Goal: Download file/media

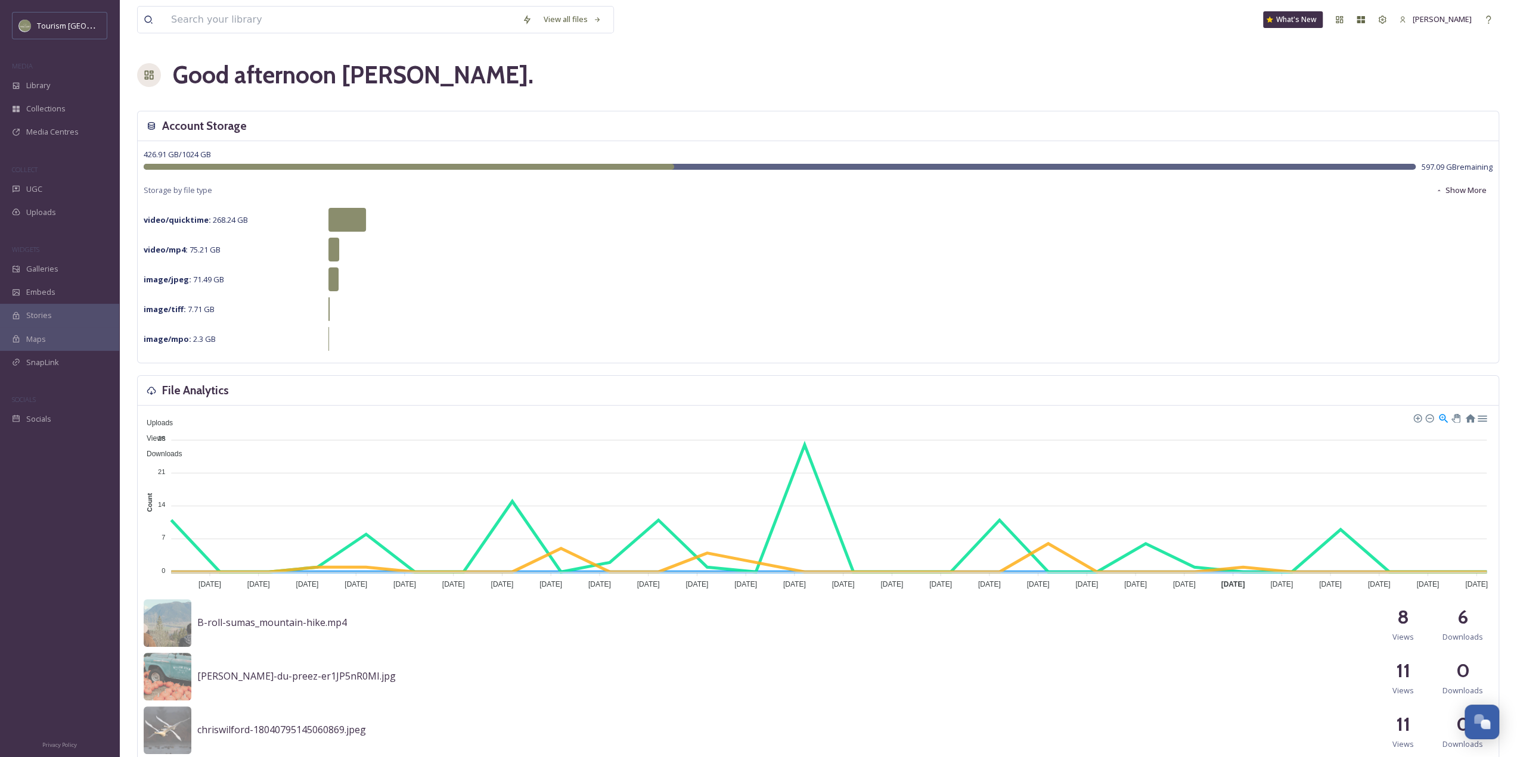
click at [1451, 90] on div "Good afternoon [PERSON_NAME] ." at bounding box center [818, 75] width 1362 height 36
click at [55, 94] on div "Library" at bounding box center [59, 85] width 119 height 23
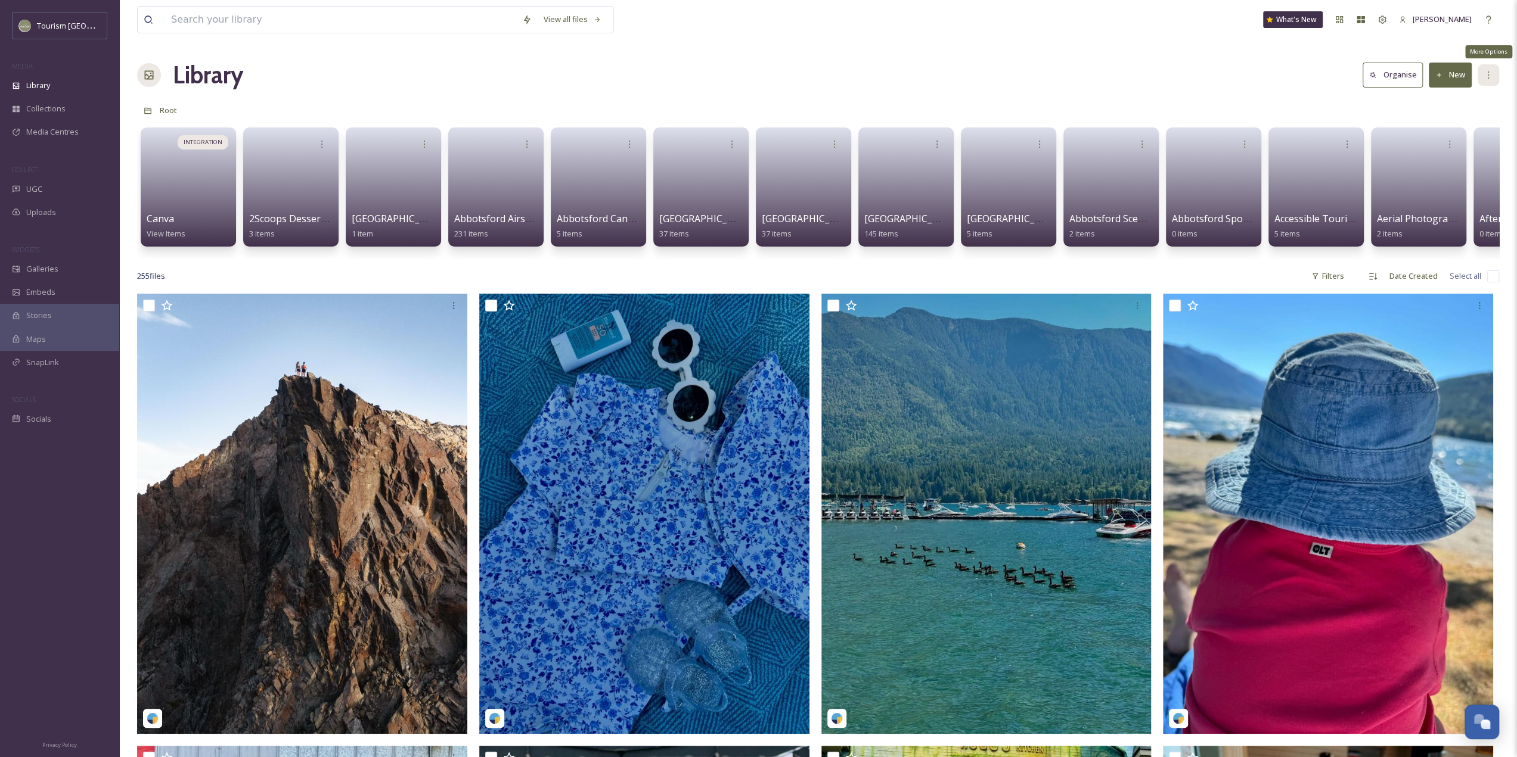
click at [1484, 73] on icon at bounding box center [1488, 75] width 10 height 10
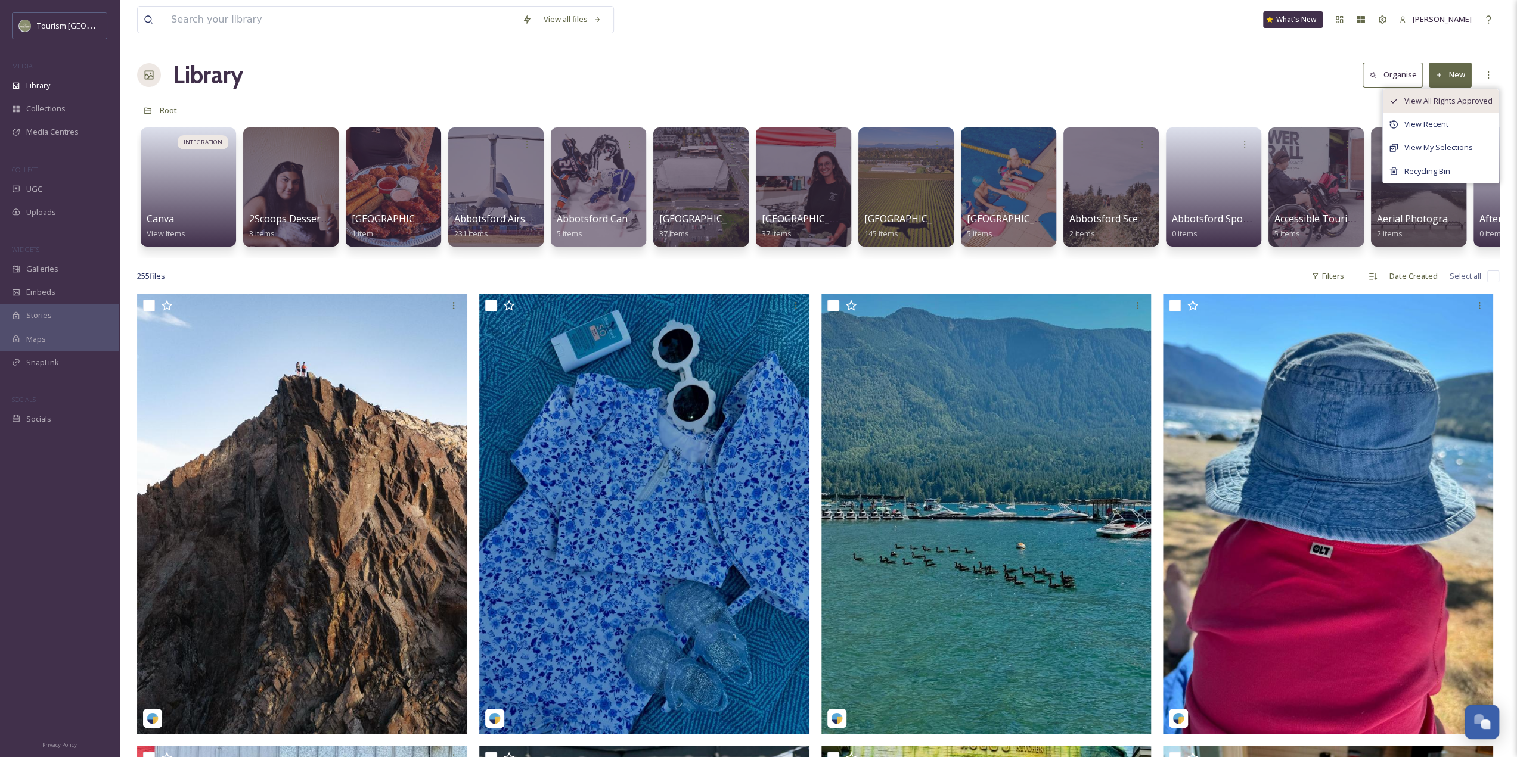
click at [1426, 109] on div "View All Rights Approved" at bounding box center [1441, 100] width 116 height 23
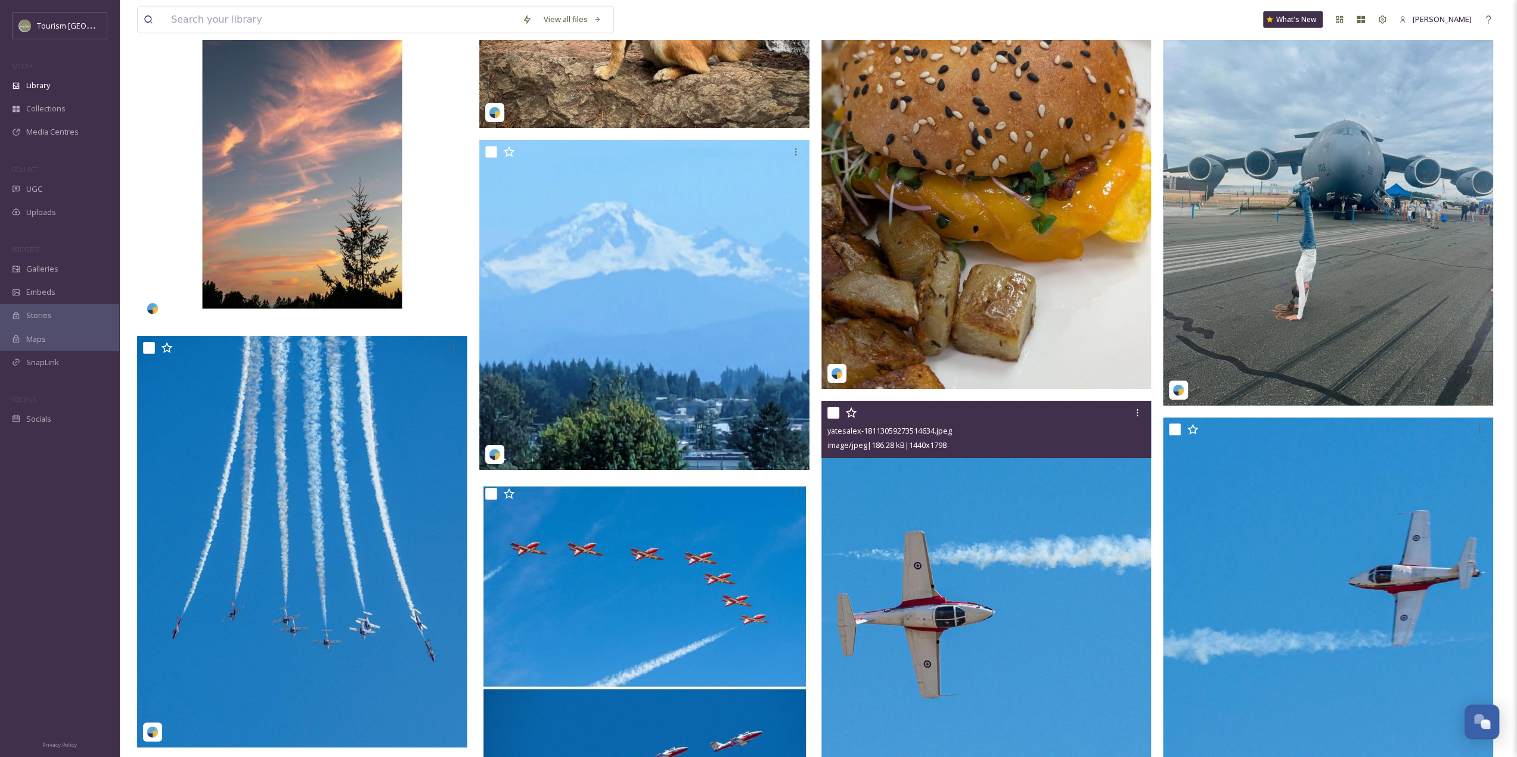
scroll to position [3039, 0]
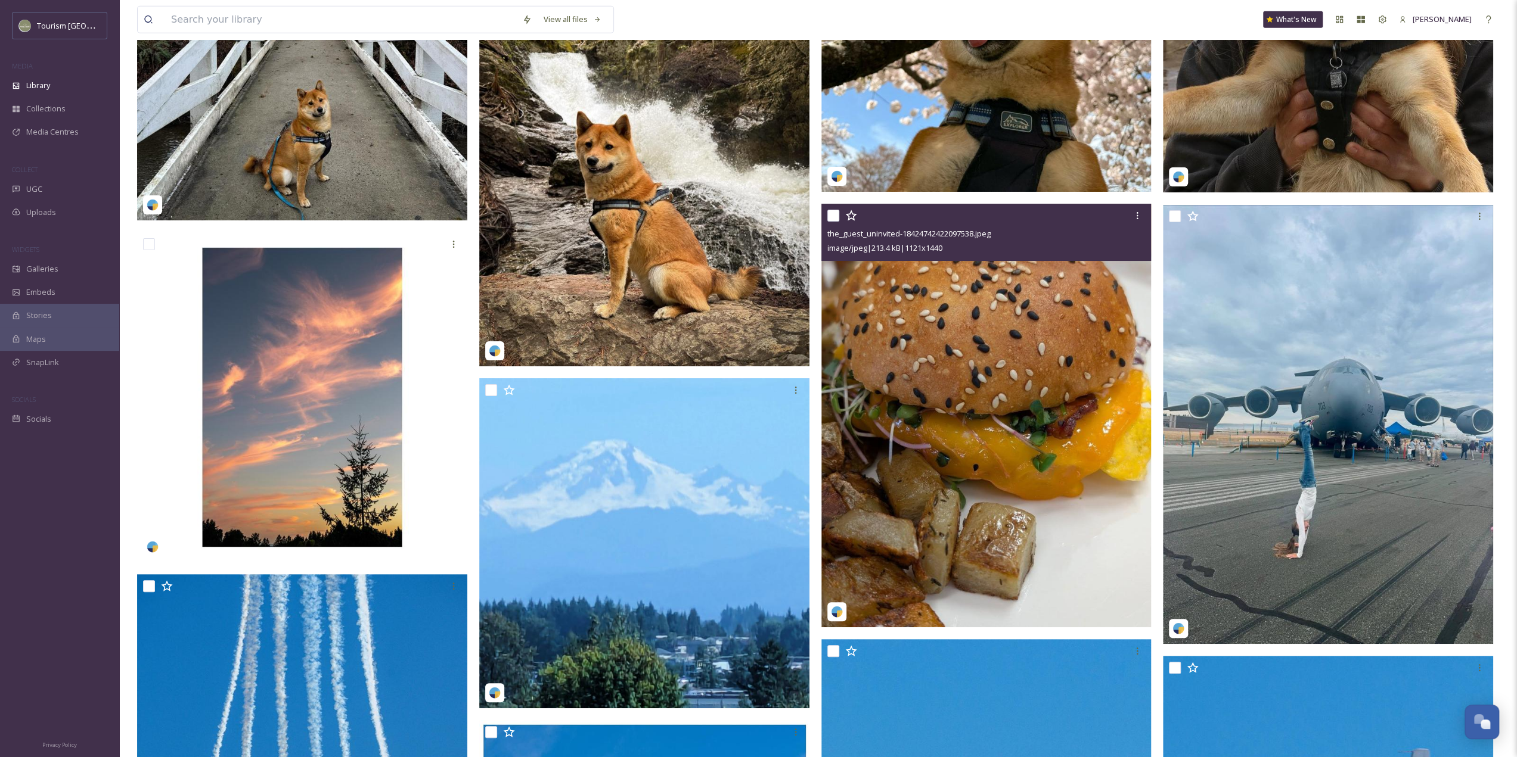
click at [985, 439] on img at bounding box center [986, 416] width 330 height 424
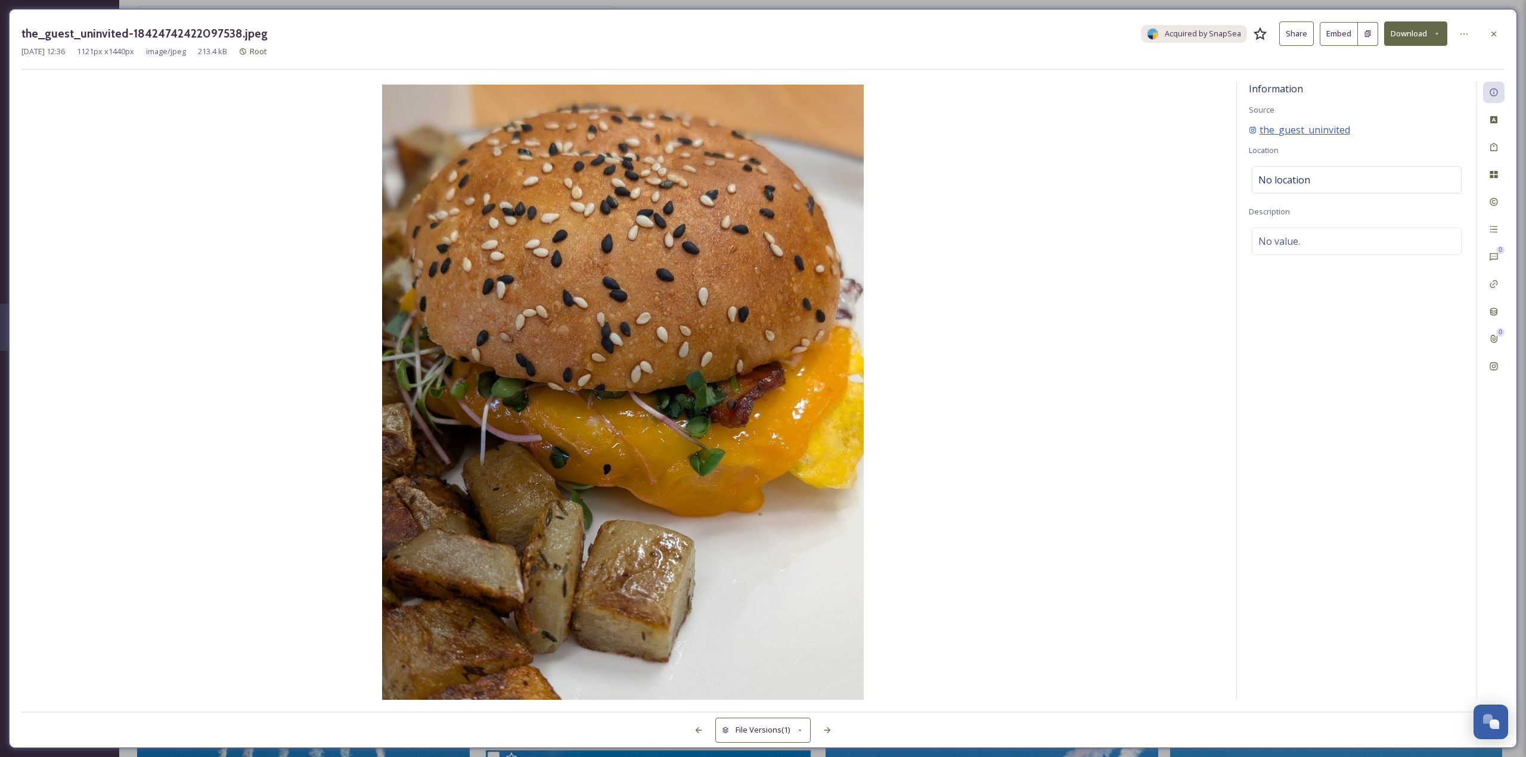
click at [1316, 129] on span "the_guest_uninvited" at bounding box center [1304, 130] width 91 height 14
drag, startPoint x: 1374, startPoint y: 131, endPoint x: 1253, endPoint y: 125, distance: 121.1
click at [1253, 125] on div "the_guest_uninvited" at bounding box center [1357, 130] width 216 height 14
copy span "the_guest_uninvited"
click at [1339, 381] on div "Information Source the_guest_uninvited Location No location Description No valu…" at bounding box center [1357, 391] width 240 height 618
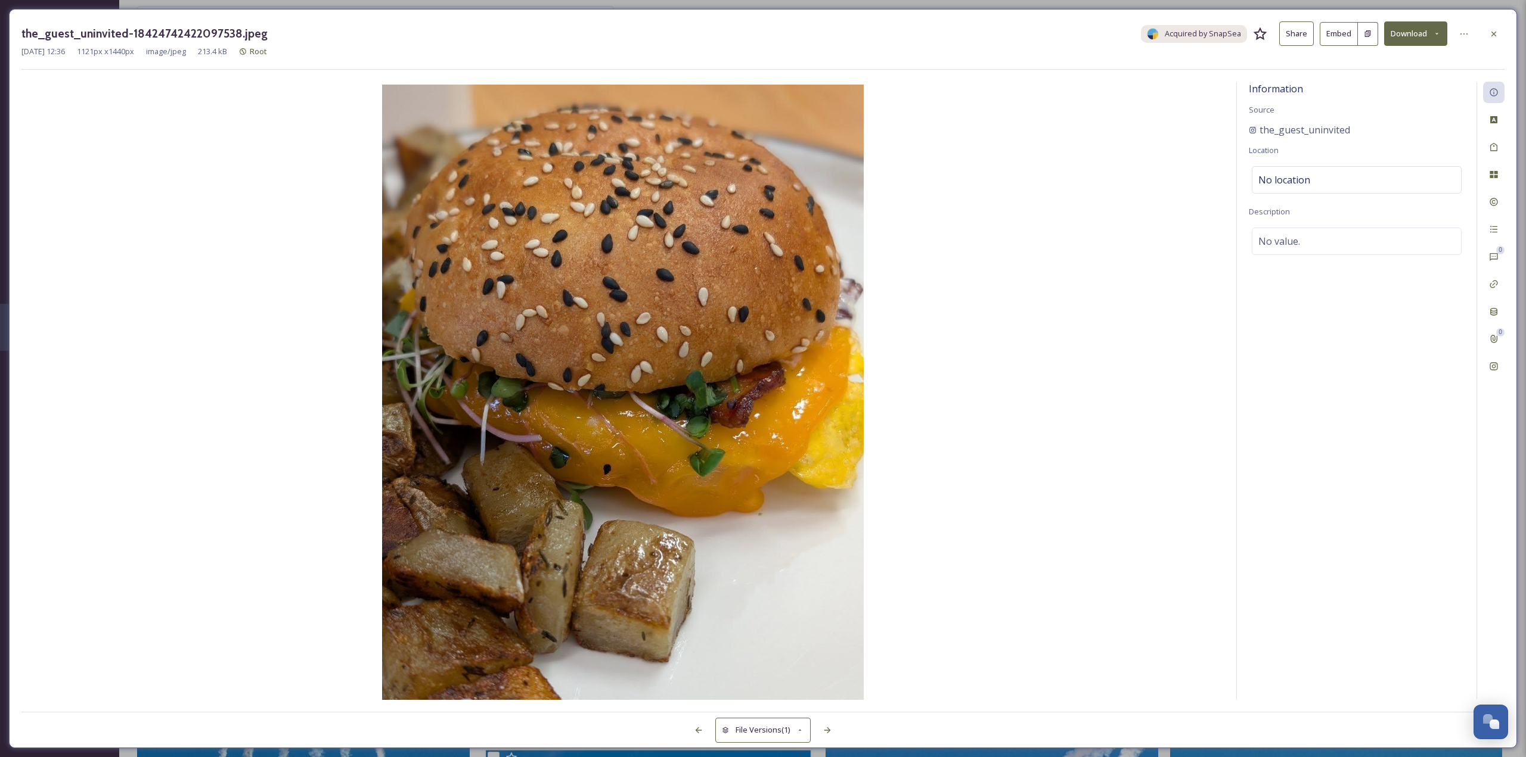
click at [1416, 34] on button "Download" at bounding box center [1415, 33] width 63 height 24
click at [1398, 70] on div "Download Original (1121 x 1440)" at bounding box center [1384, 60] width 125 height 23
click at [1485, 29] on div at bounding box center [1493, 33] width 21 height 21
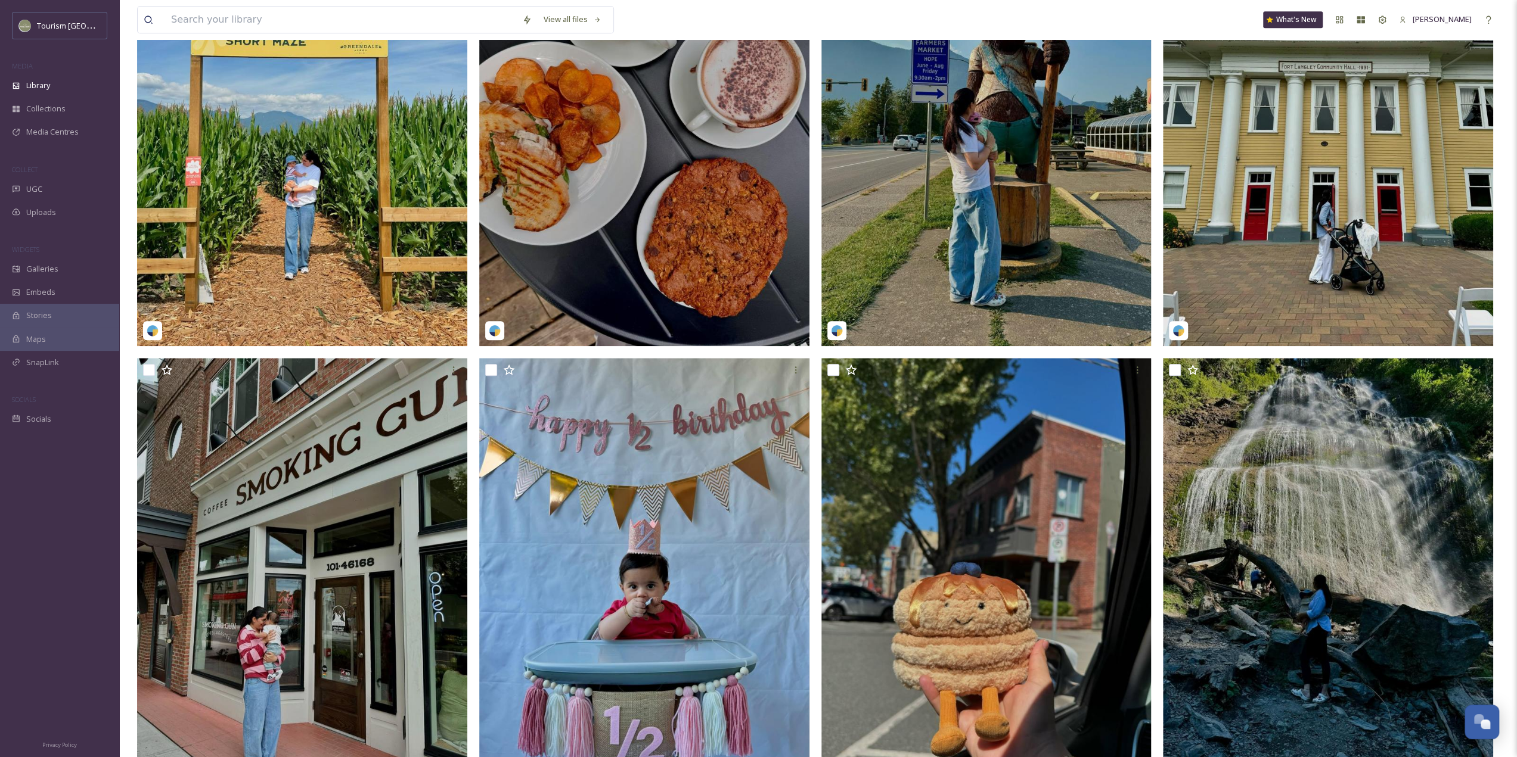
scroll to position [954, 0]
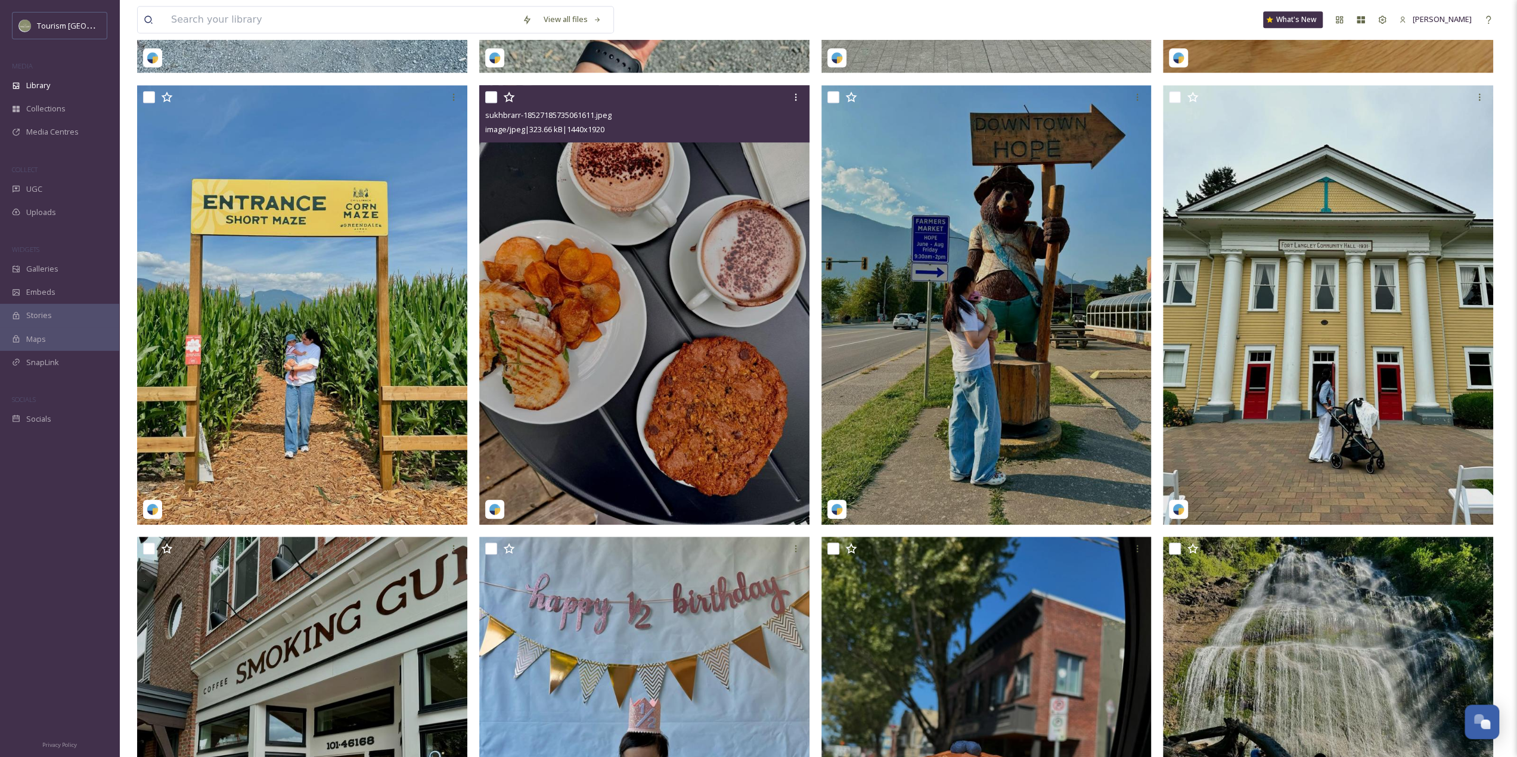
click at [604, 312] on img at bounding box center [644, 305] width 330 height 440
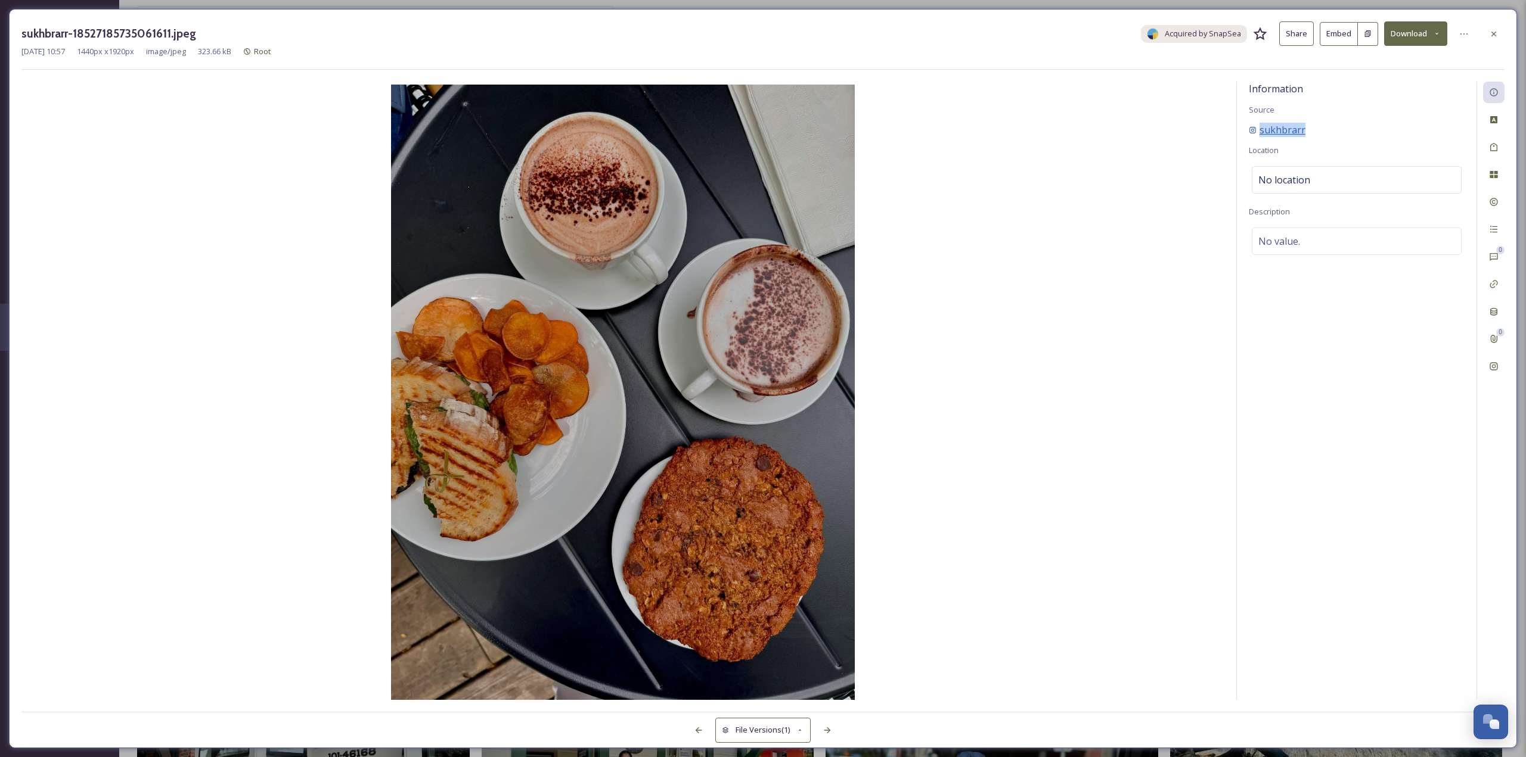
drag, startPoint x: 1301, startPoint y: 132, endPoint x: 1259, endPoint y: 123, distance: 43.2
click at [1259, 123] on div "sukhbrarr" at bounding box center [1357, 130] width 216 height 14
click at [1498, 27] on div at bounding box center [1493, 33] width 21 height 21
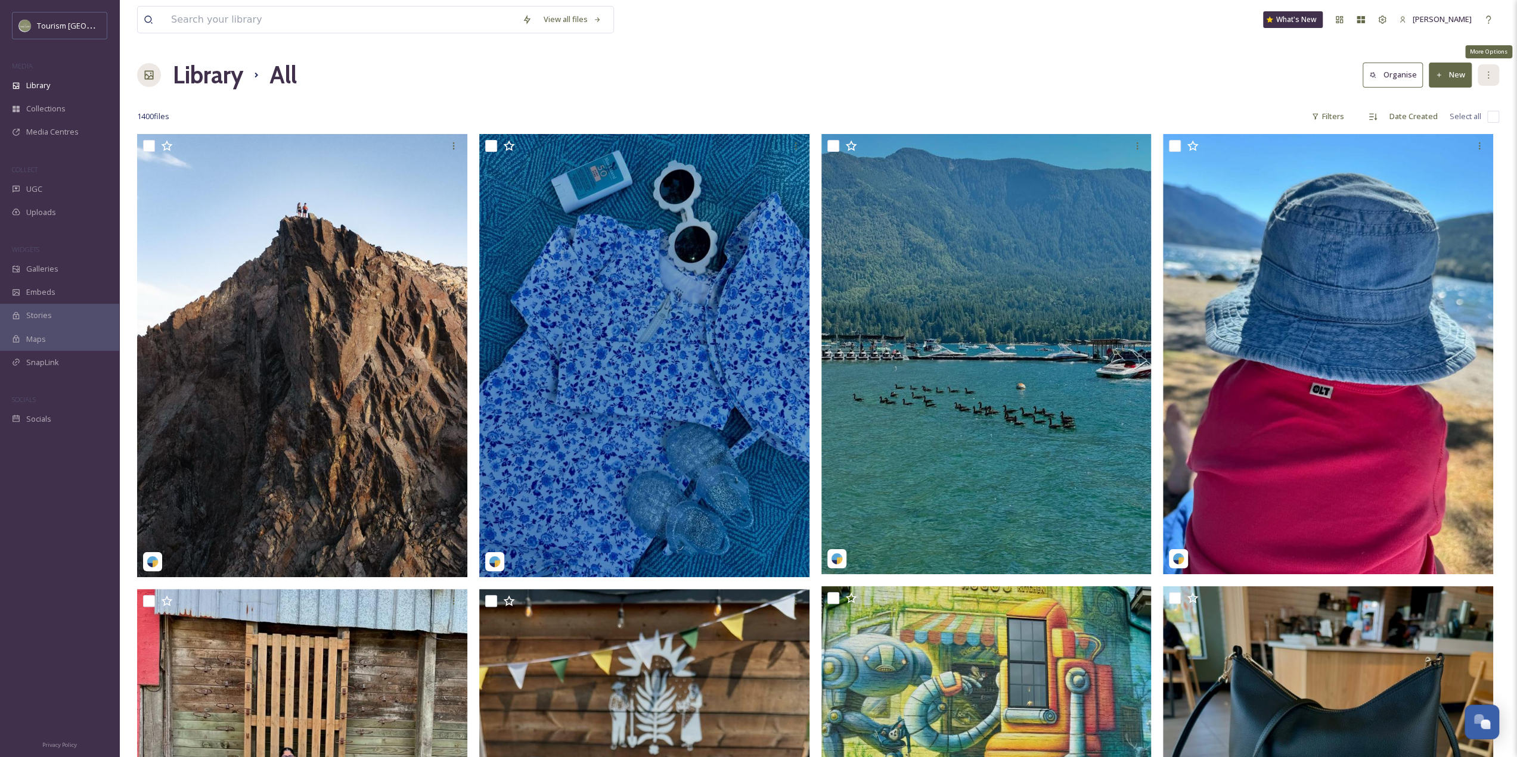
click at [1489, 72] on icon at bounding box center [1488, 75] width 10 height 10
click at [1446, 96] on span "View All Rights Approved" at bounding box center [1448, 100] width 88 height 11
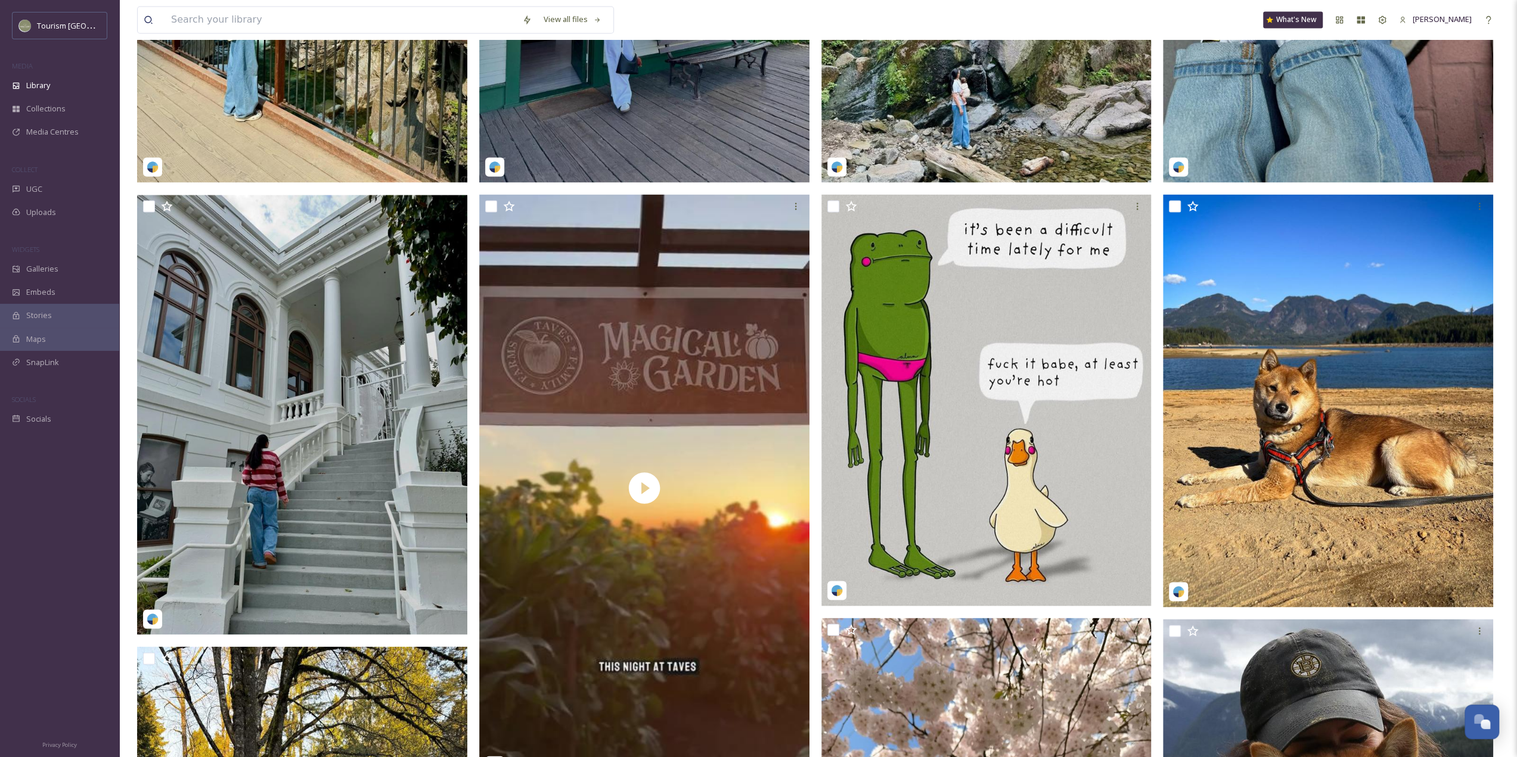
scroll to position [2617, 0]
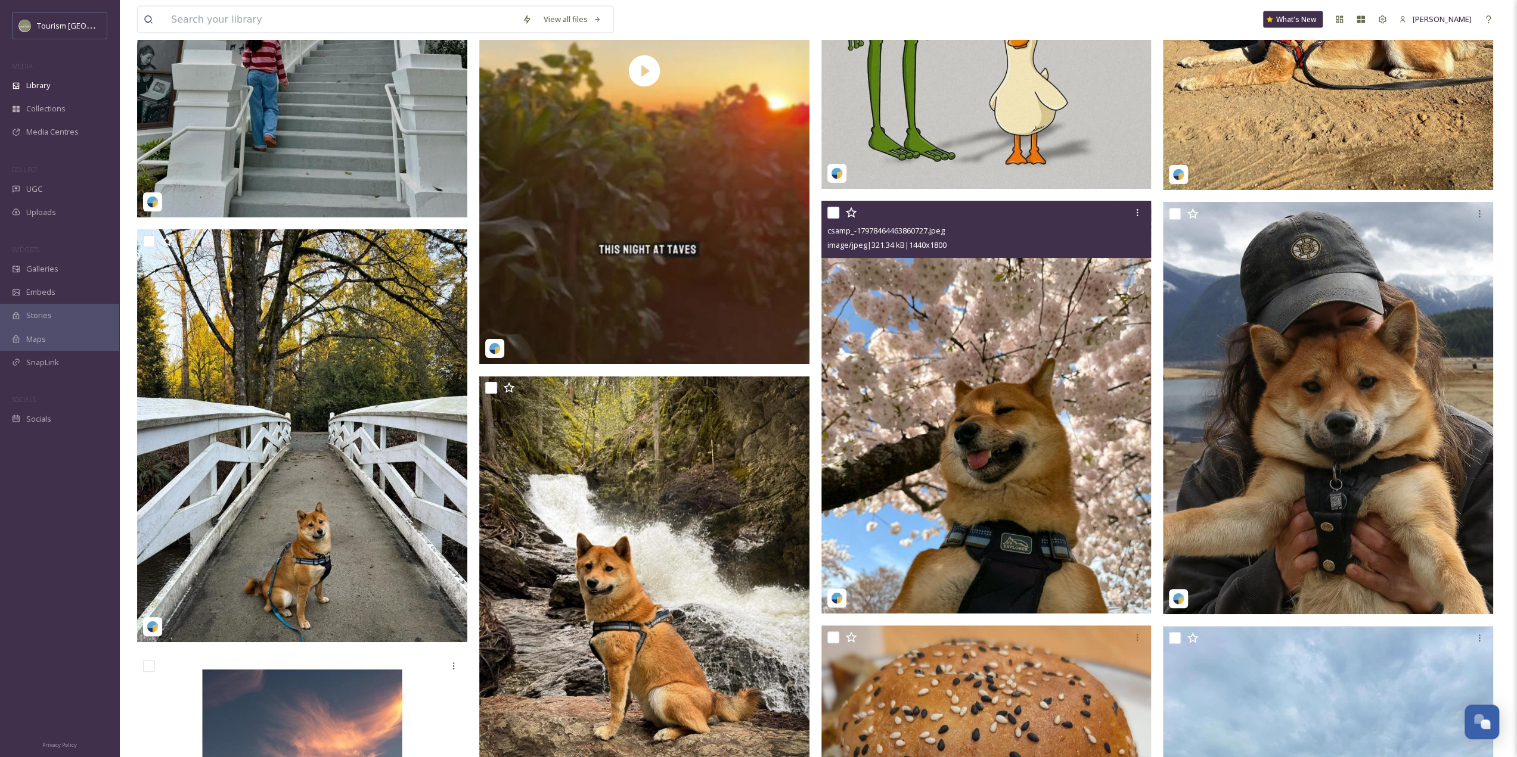
click at [1011, 369] on img at bounding box center [986, 407] width 330 height 413
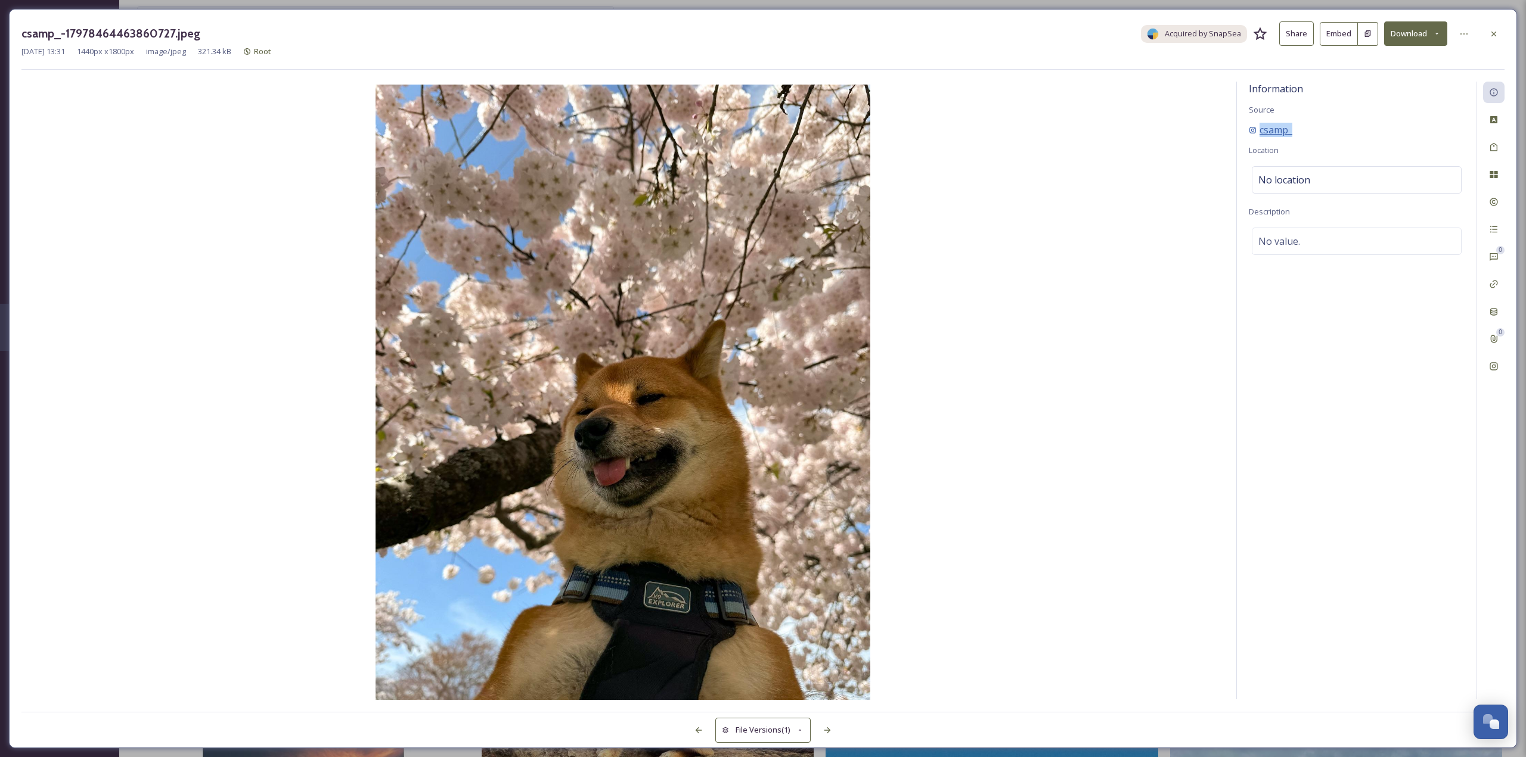
drag, startPoint x: 1264, startPoint y: 119, endPoint x: 1266, endPoint y: 125, distance: 6.2
click at [1262, 120] on div "Information Source csamp_ Location No location Description No value." at bounding box center [1357, 391] width 240 height 618
click at [1492, 35] on icon at bounding box center [1494, 34] width 10 height 10
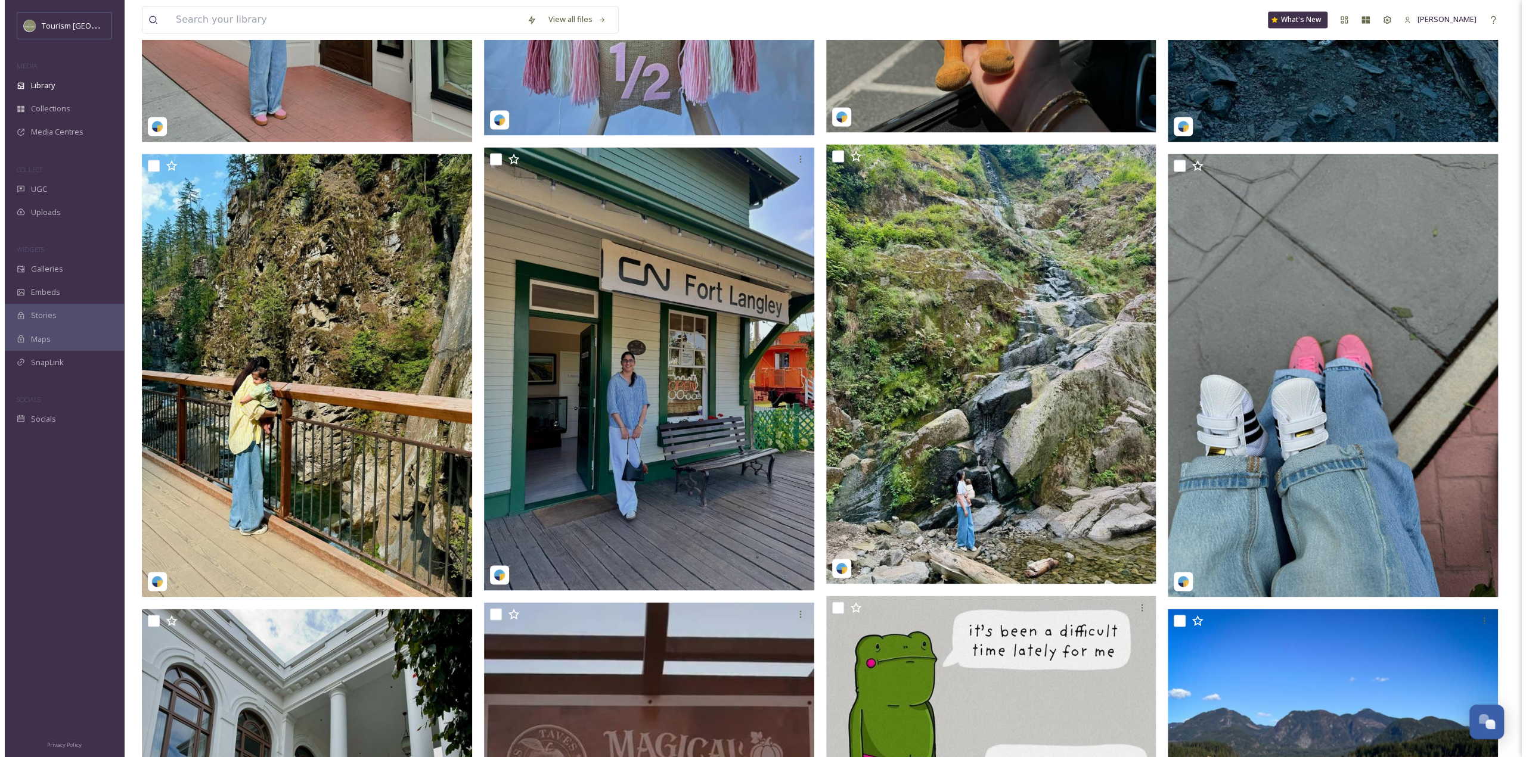
scroll to position [1549, 0]
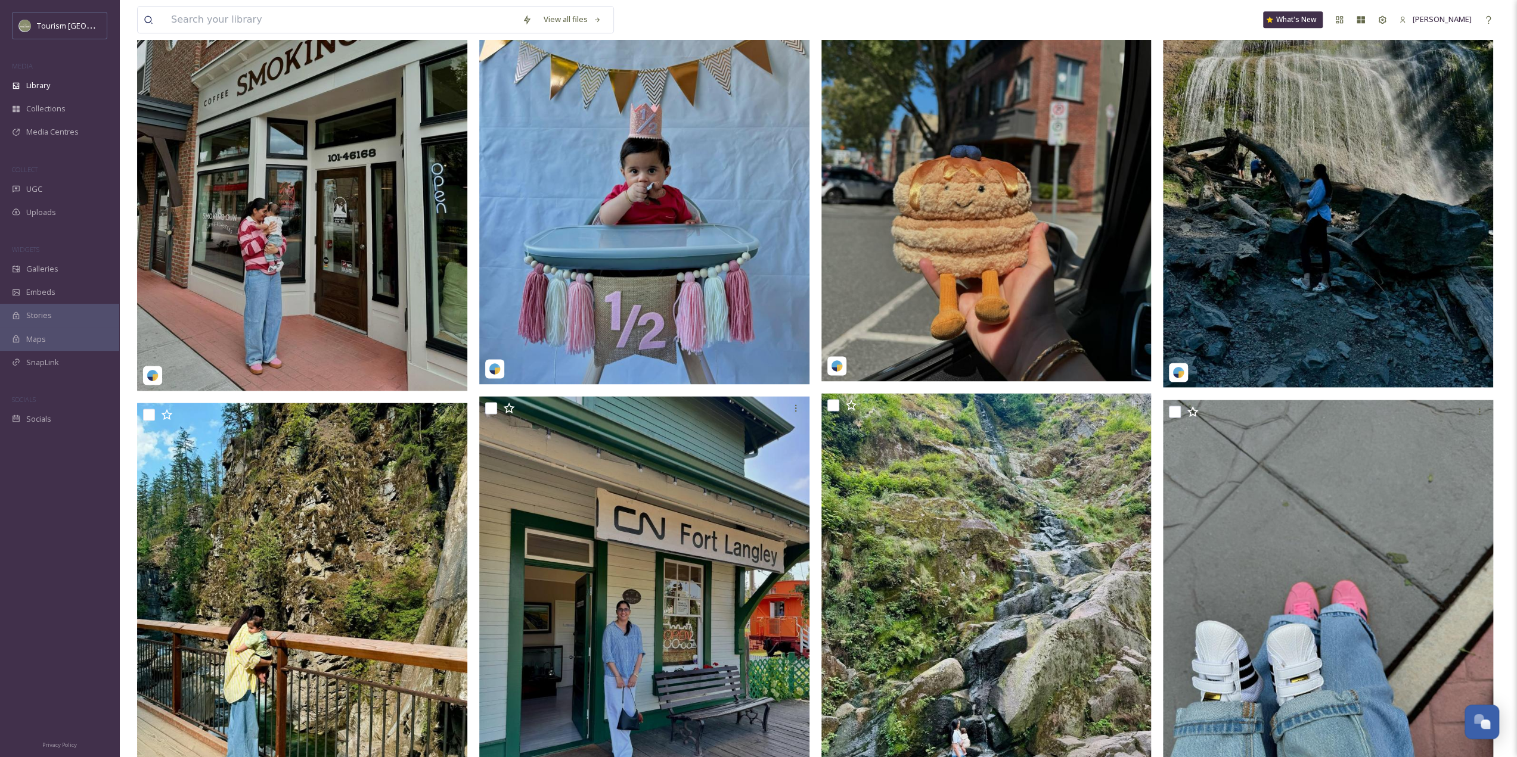
click at [1306, 235] on img at bounding box center [1328, 168] width 330 height 440
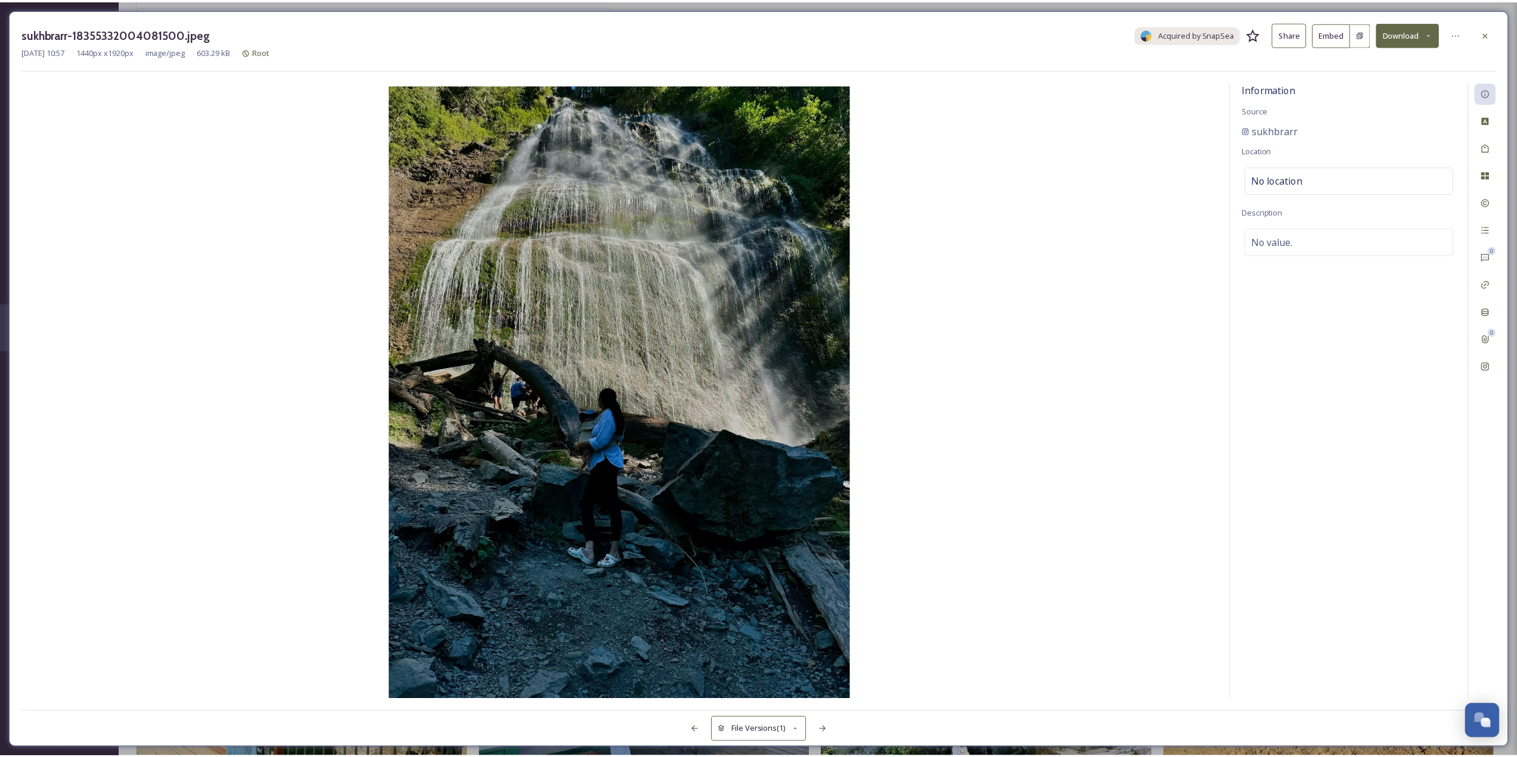
scroll to position [1552, 0]
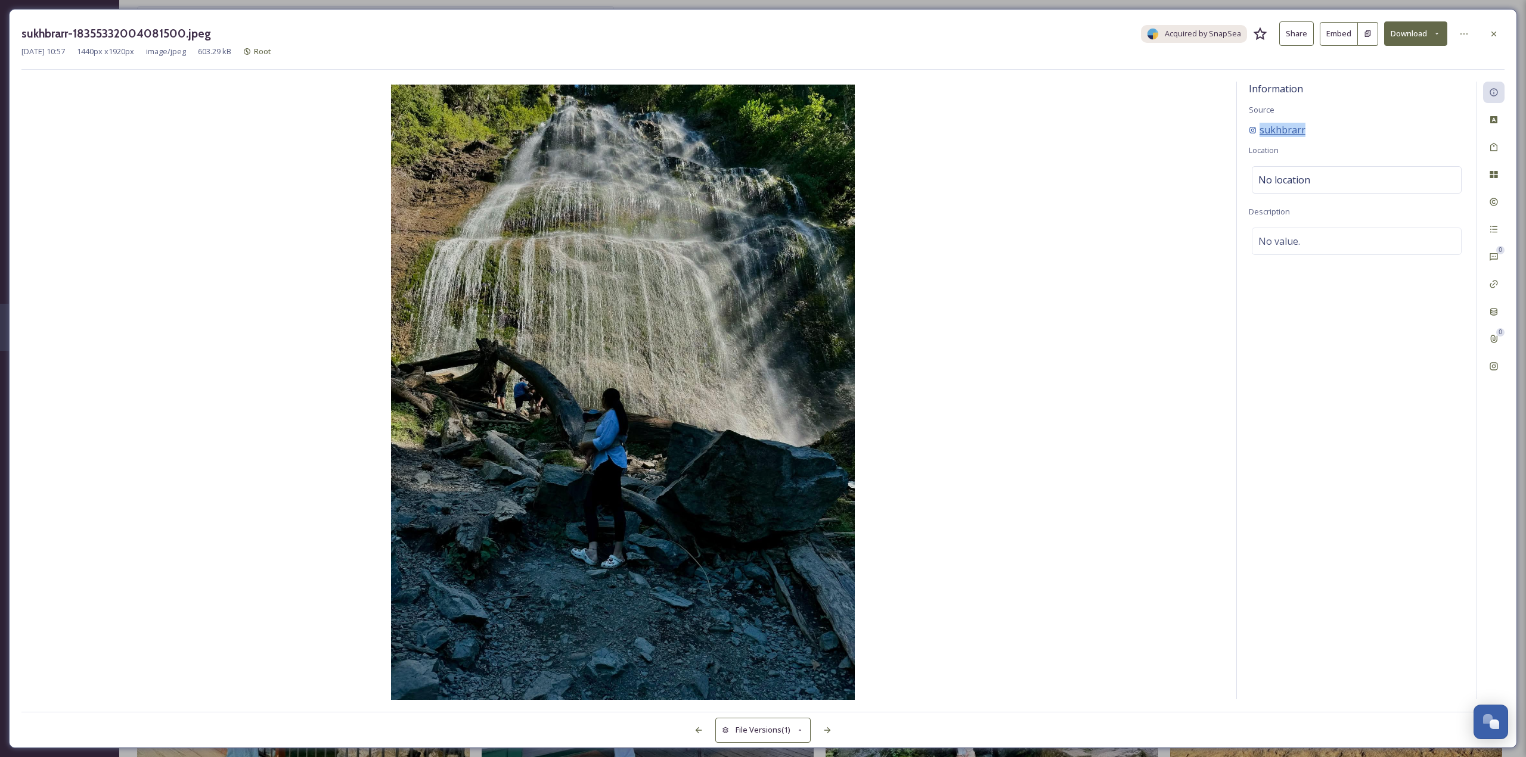
drag, startPoint x: 1315, startPoint y: 126, endPoint x: 1260, endPoint y: 126, distance: 54.8
click at [1260, 126] on div "sukhbrarr" at bounding box center [1357, 130] width 216 height 14
click at [1491, 35] on icon at bounding box center [1494, 34] width 10 height 10
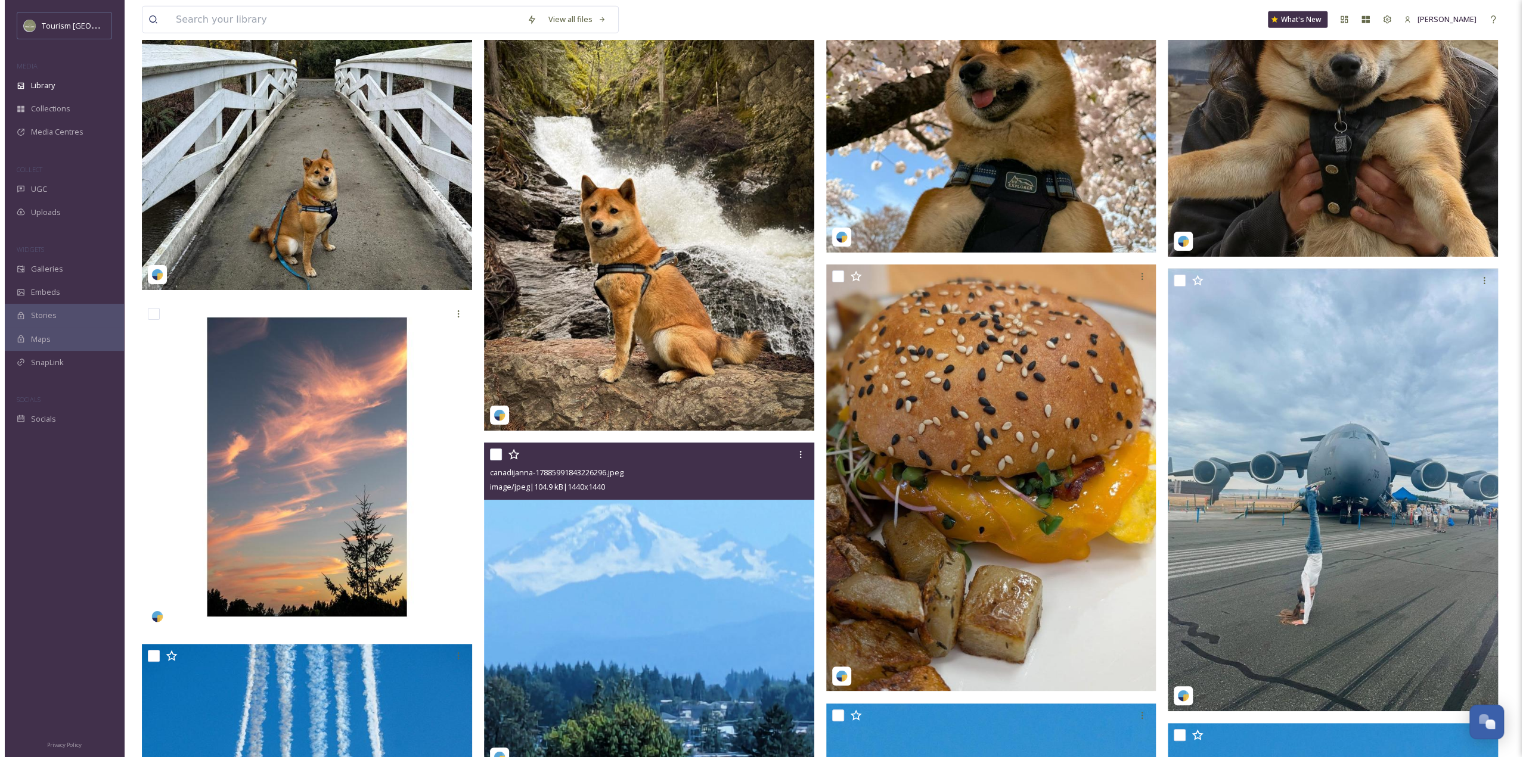
scroll to position [2983, 0]
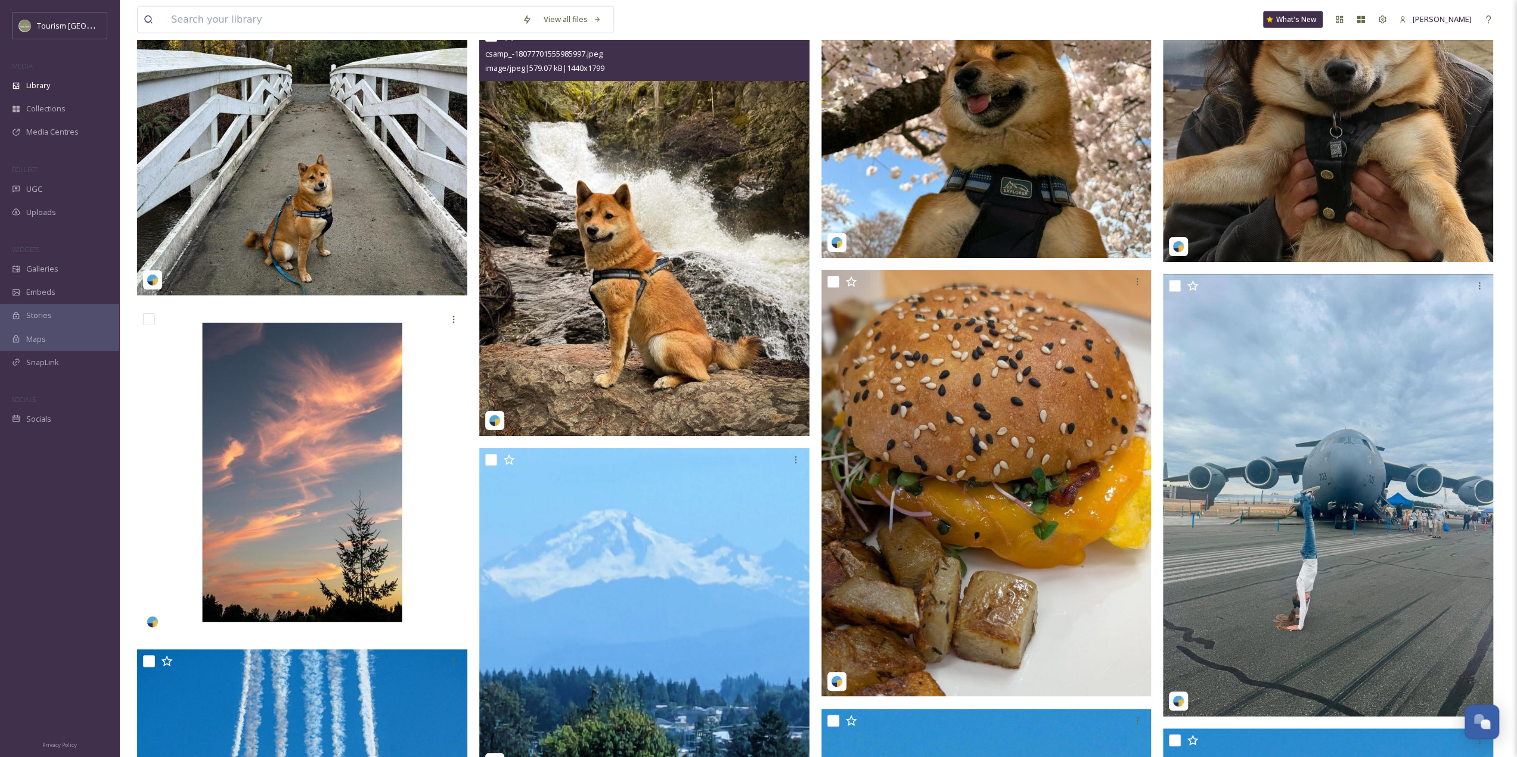
click at [642, 304] on img at bounding box center [644, 230] width 330 height 412
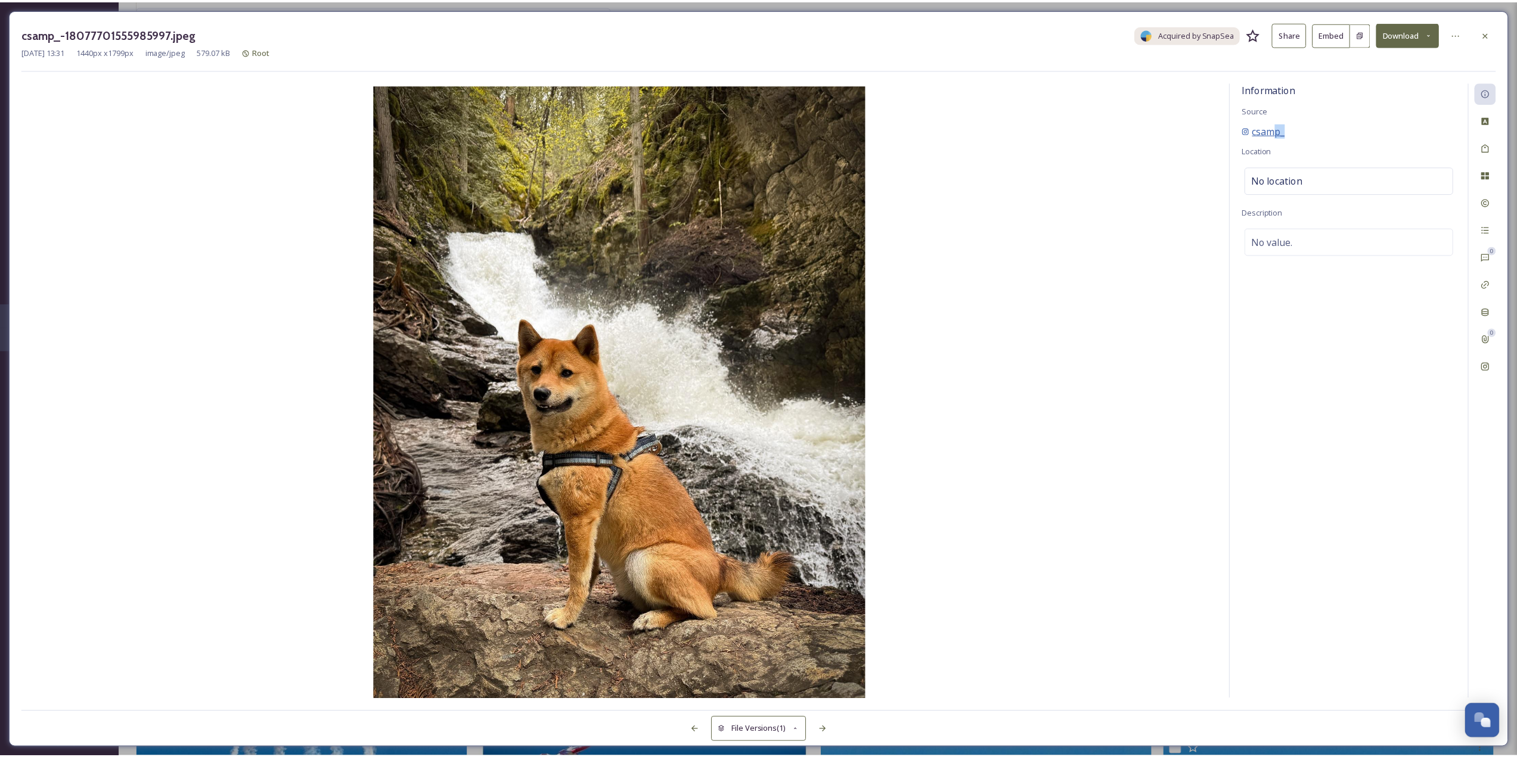
scroll to position [2986, 0]
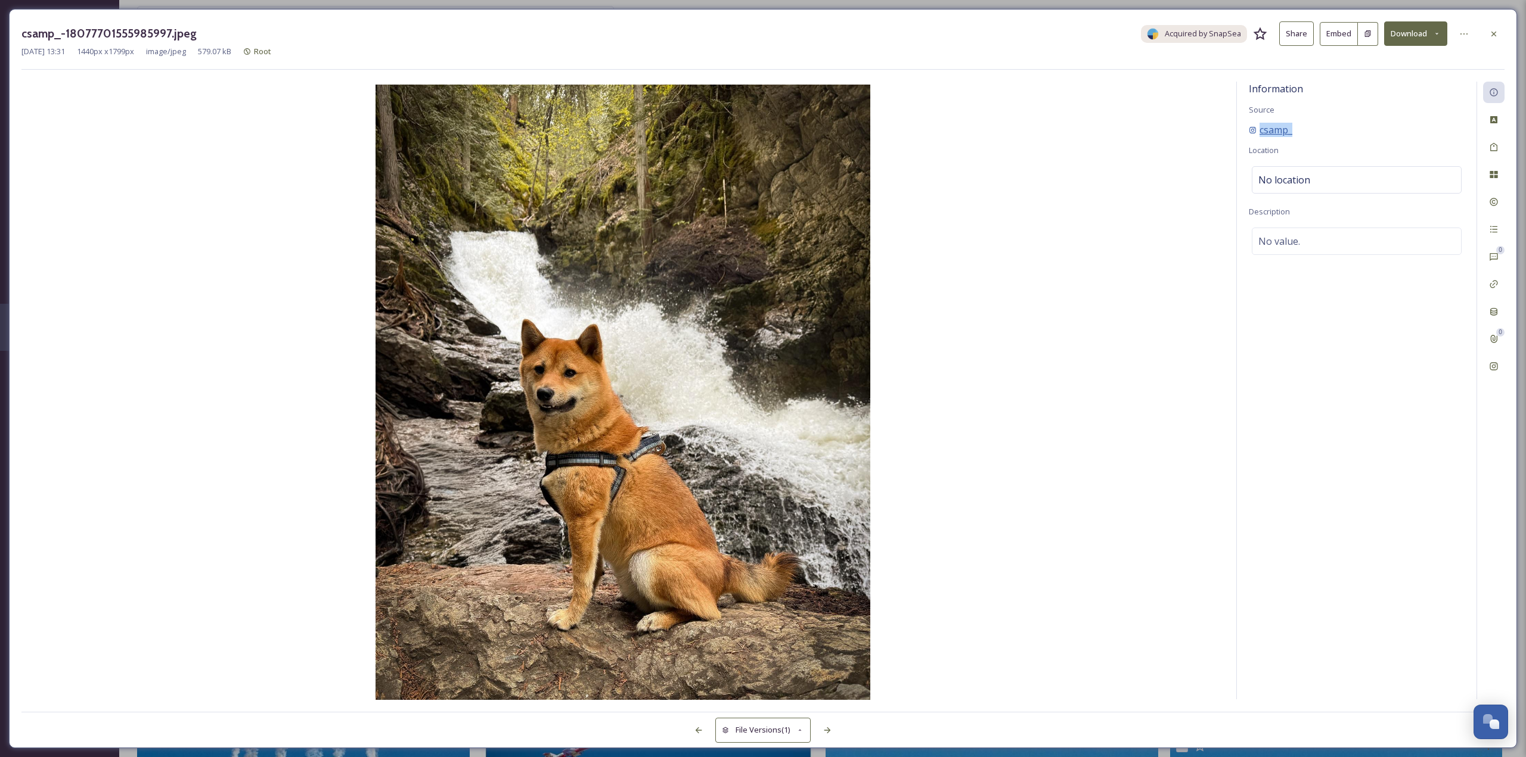
drag, startPoint x: 1293, startPoint y: 131, endPoint x: 1260, endPoint y: 133, distance: 32.2
click at [1260, 133] on div "csamp_" at bounding box center [1357, 130] width 216 height 14
click at [1504, 29] on div at bounding box center [1493, 33] width 21 height 21
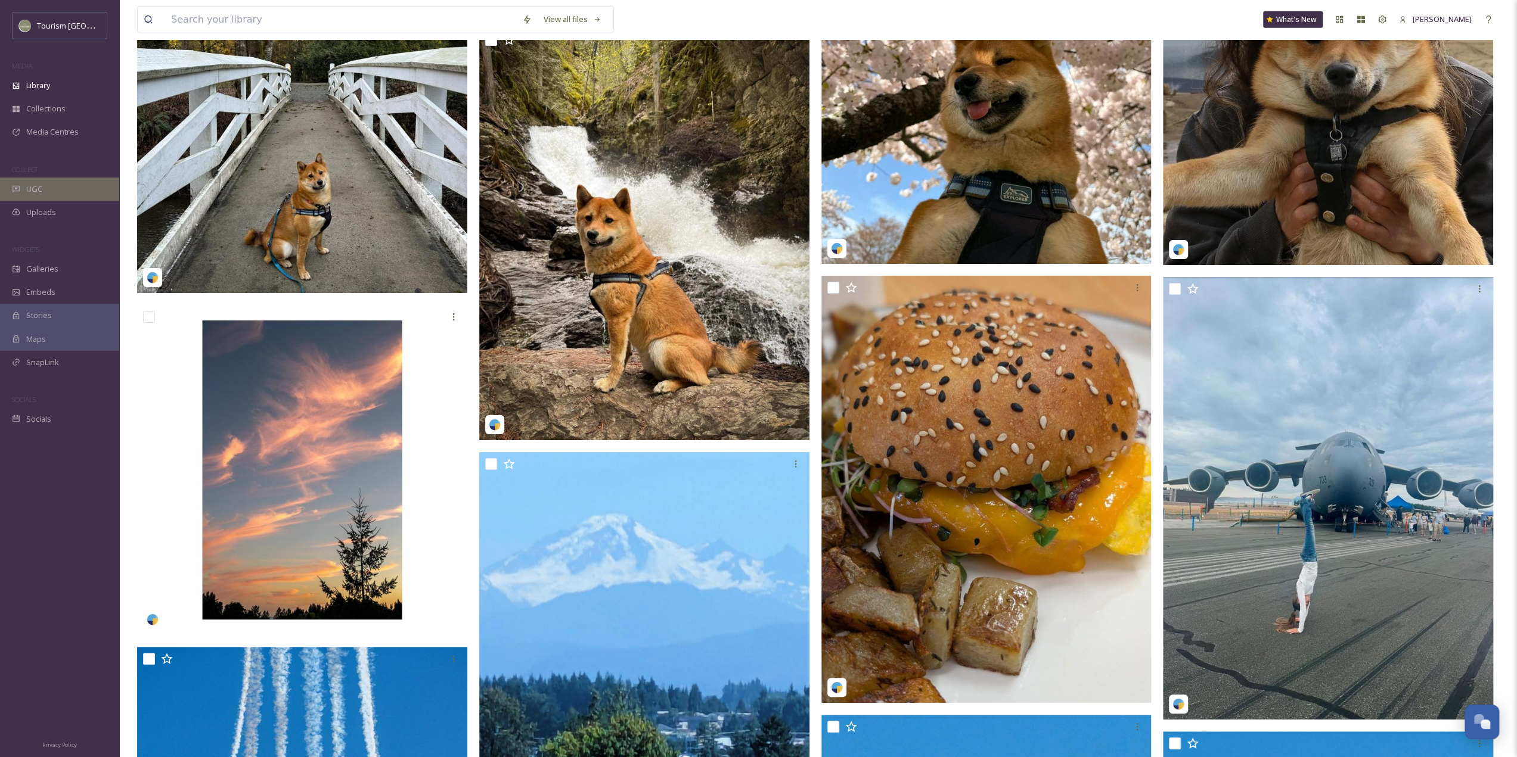
click at [62, 195] on div "UGC" at bounding box center [59, 189] width 119 height 23
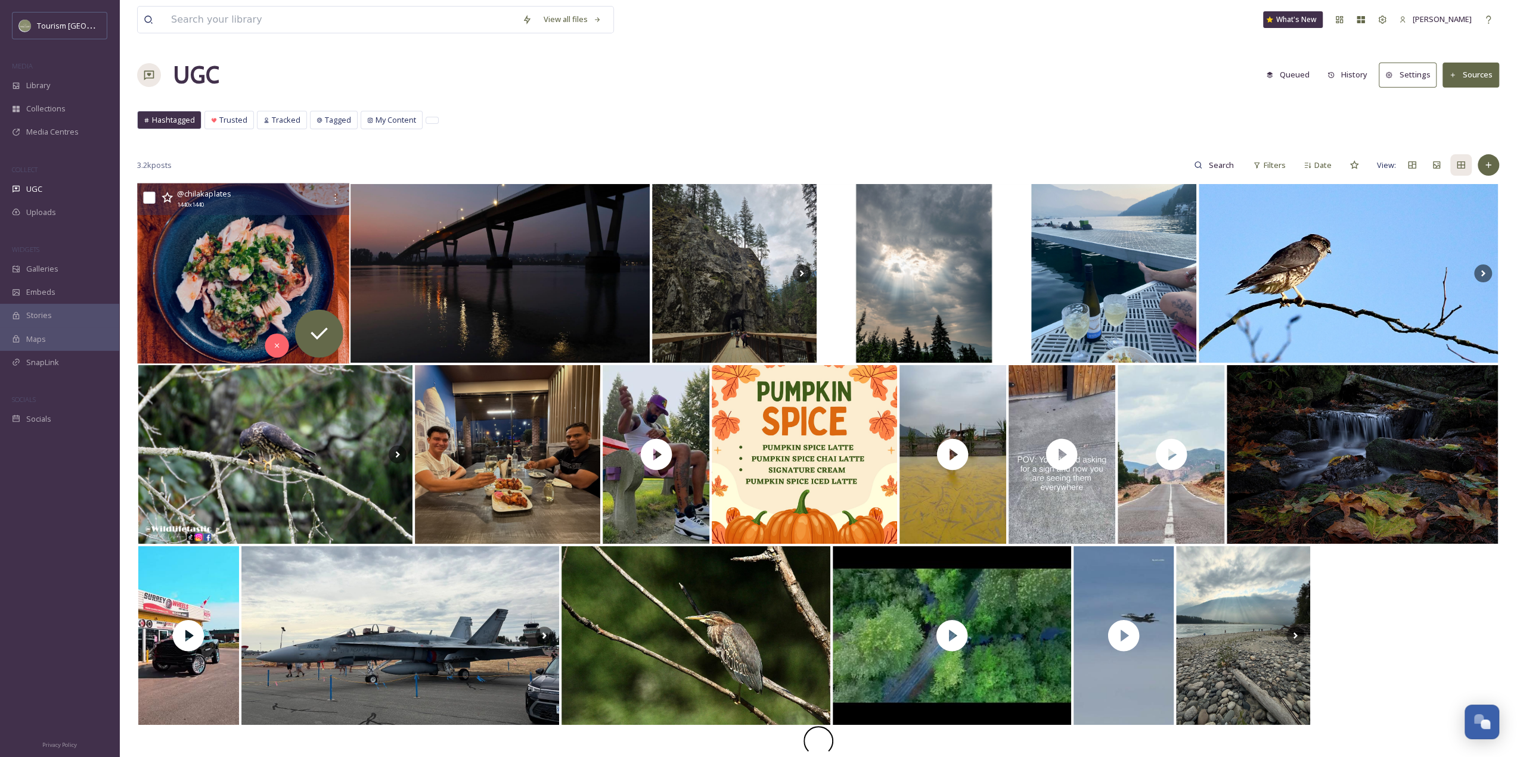
click at [223, 222] on img at bounding box center [243, 274] width 212 height 181
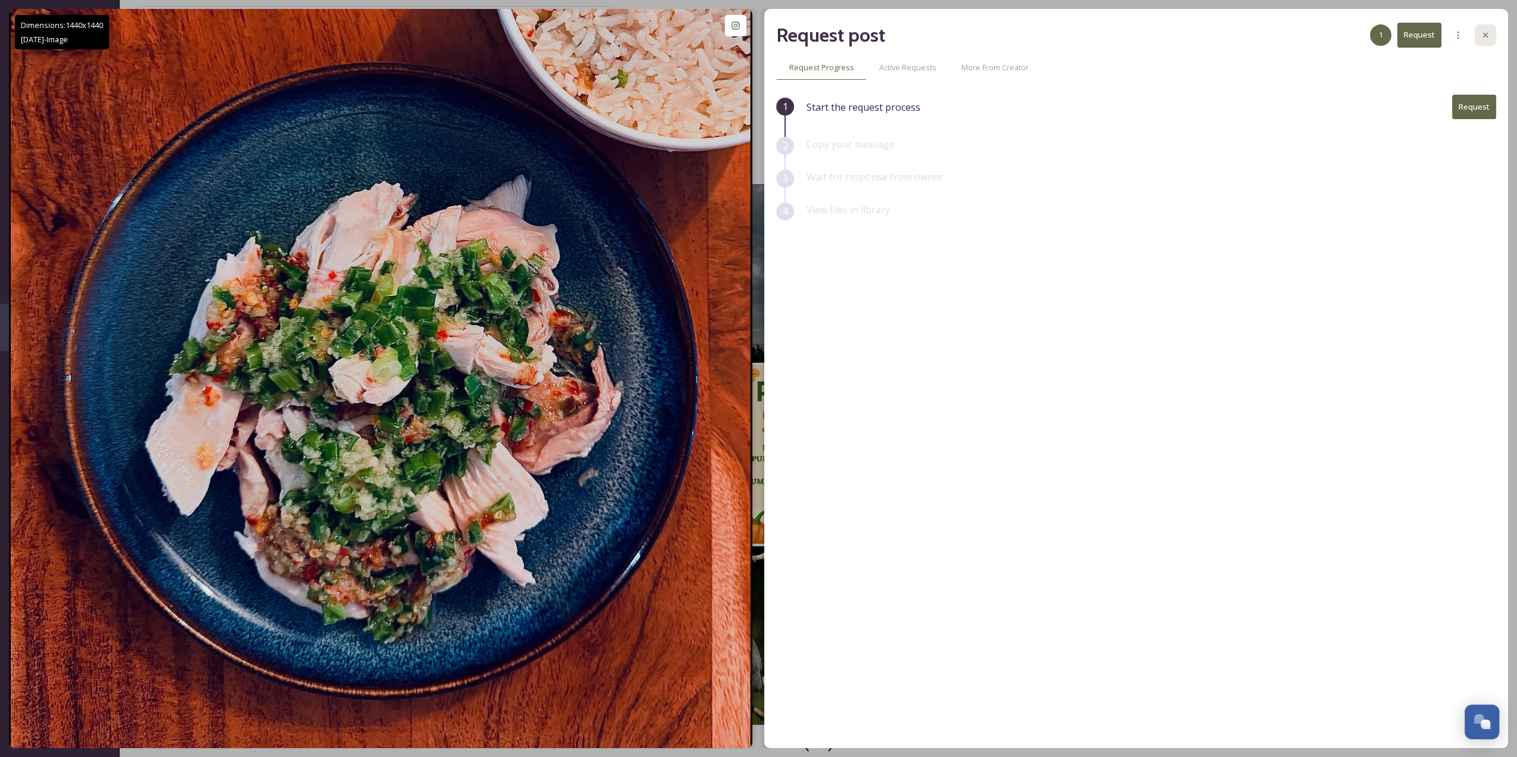
click at [1482, 45] on div at bounding box center [1484, 34] width 21 height 21
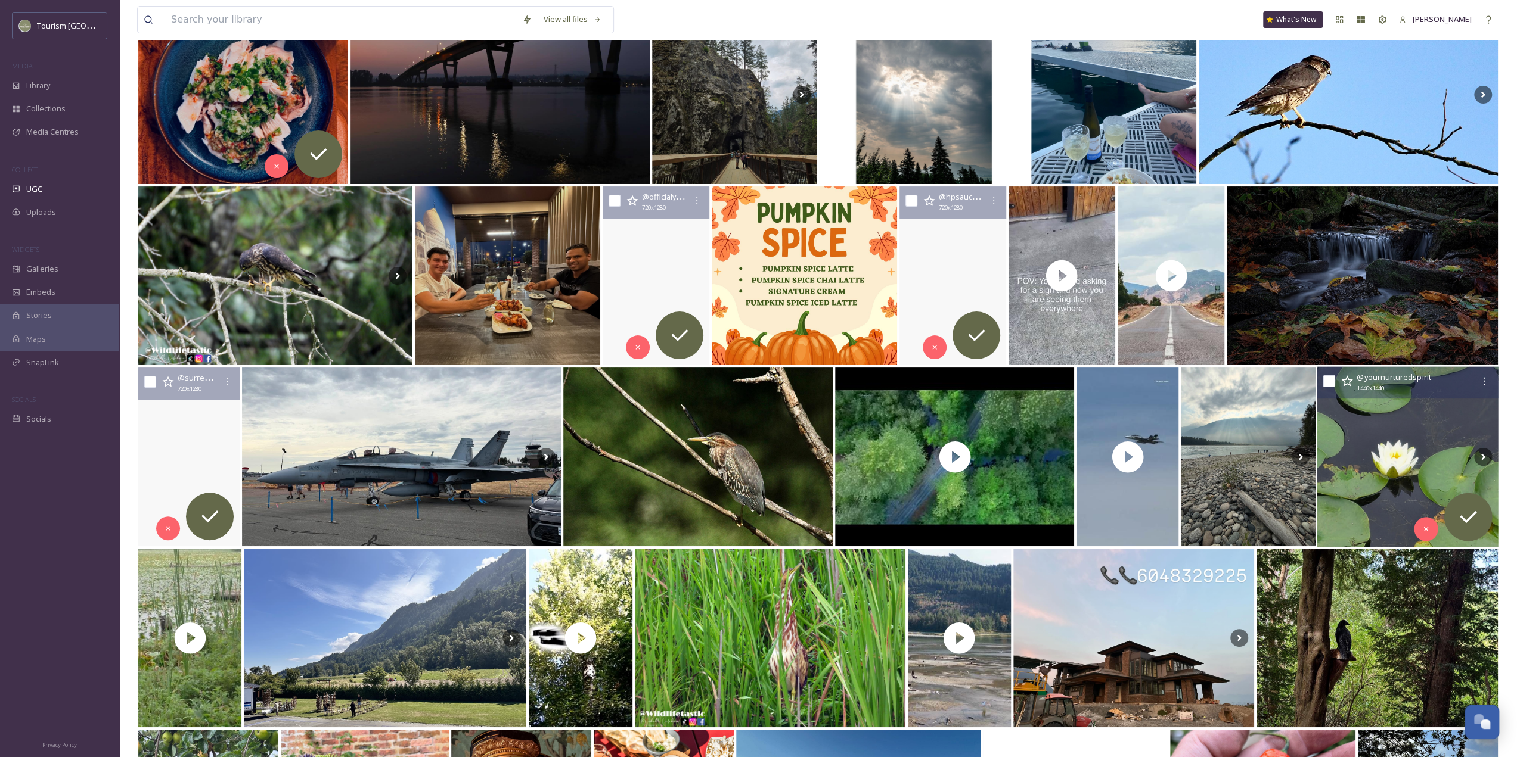
scroll to position [417, 0]
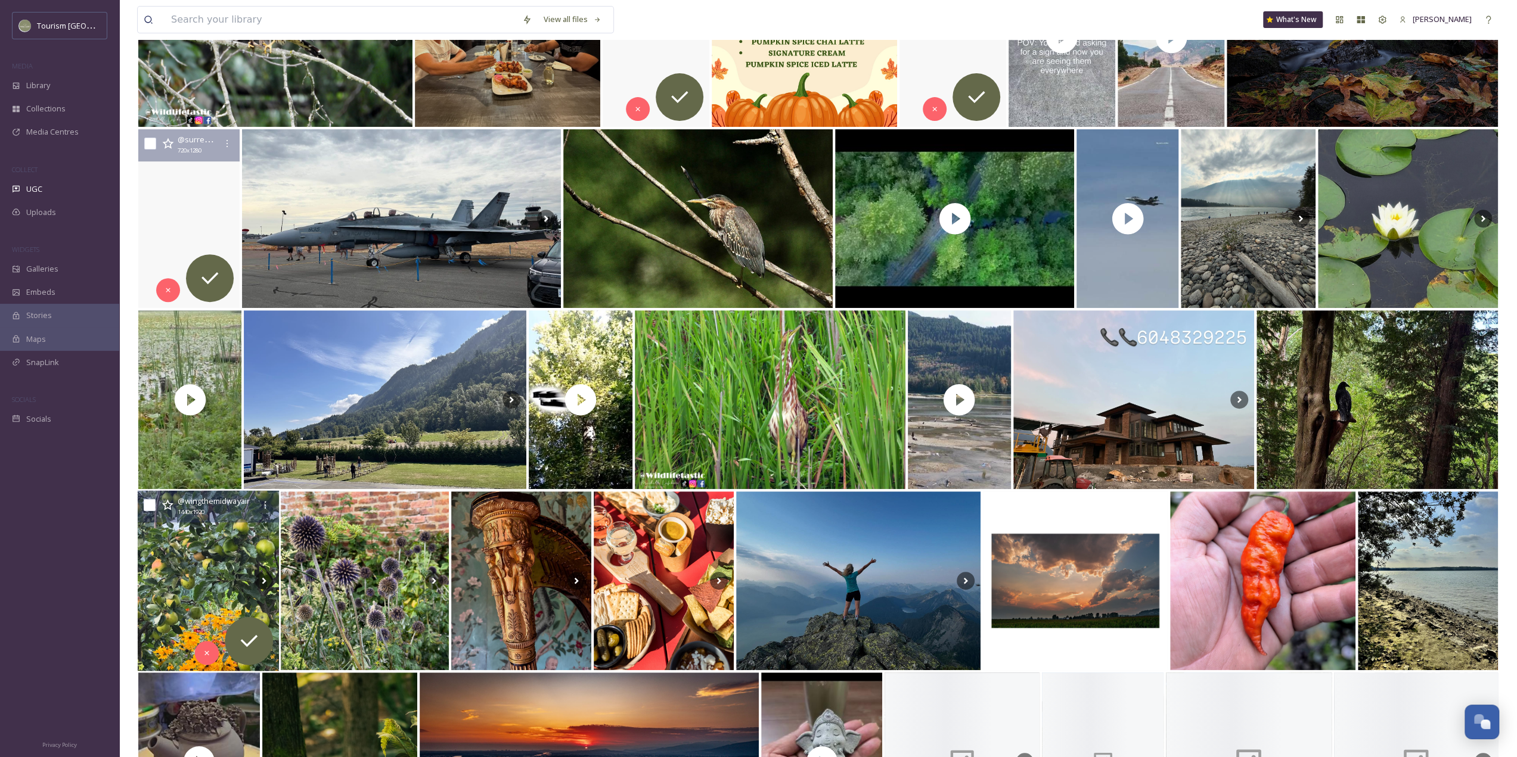
click at [243, 576] on img at bounding box center [208, 581] width 141 height 181
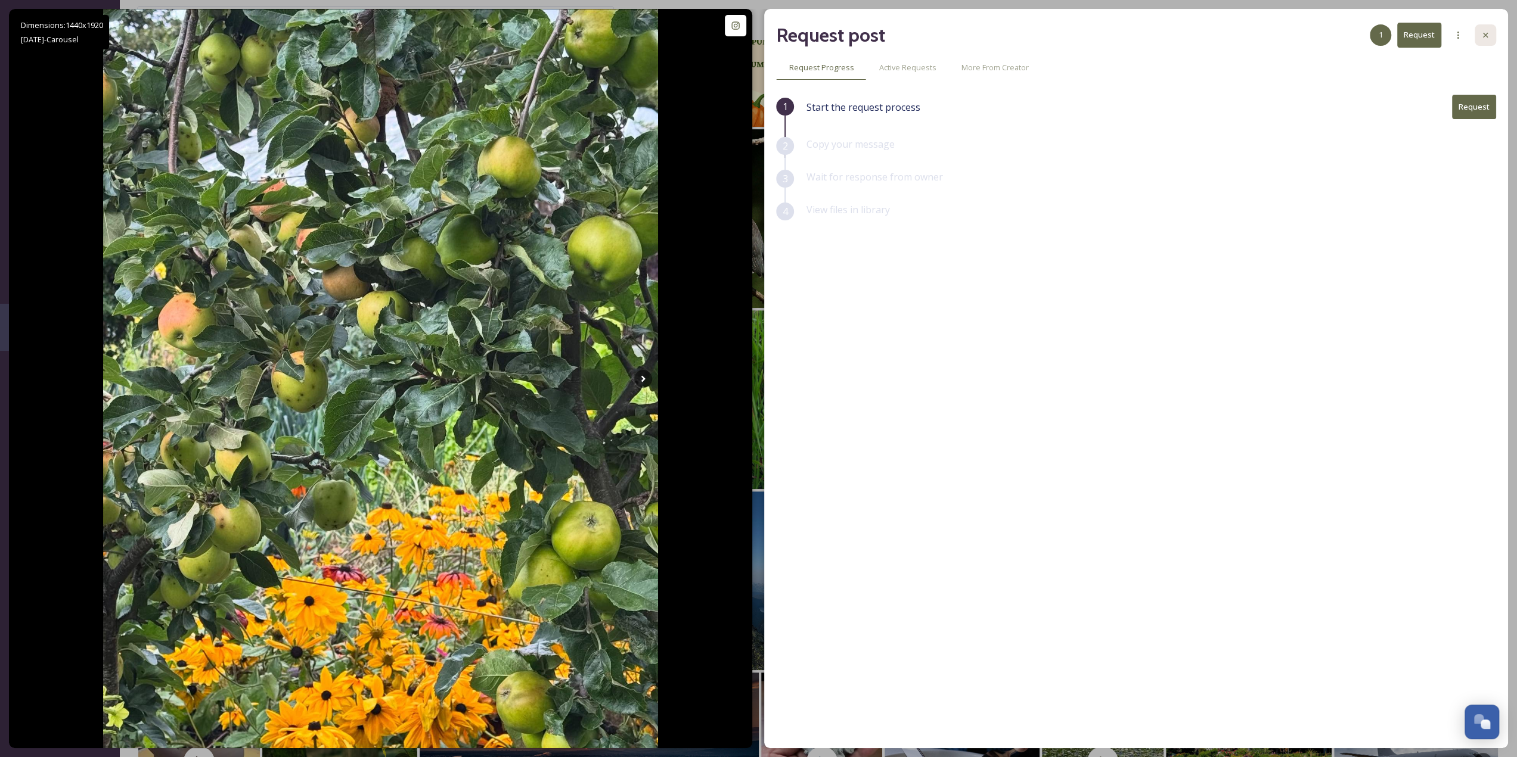
click at [1482, 41] on div at bounding box center [1484, 34] width 21 height 21
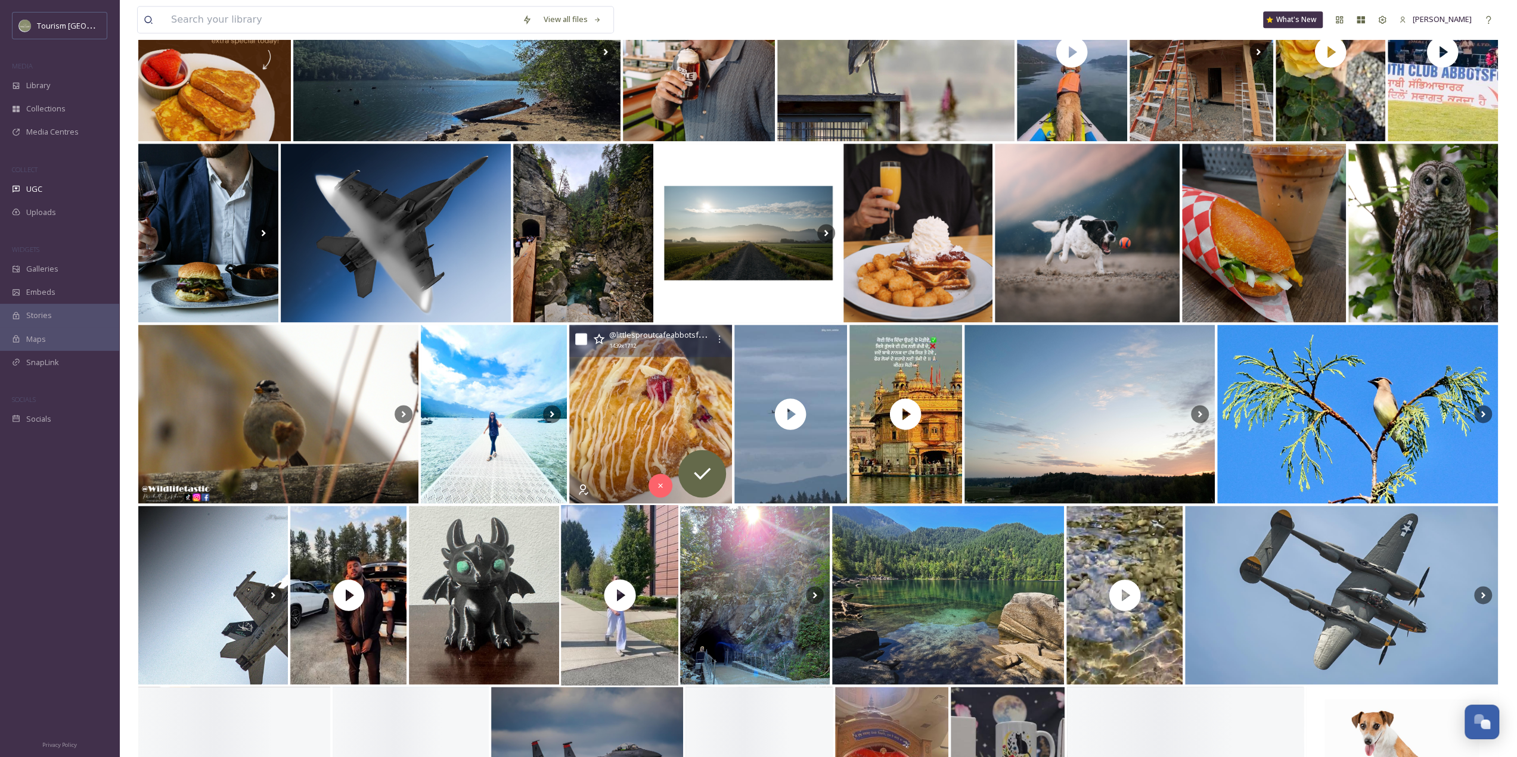
scroll to position [1669, 0]
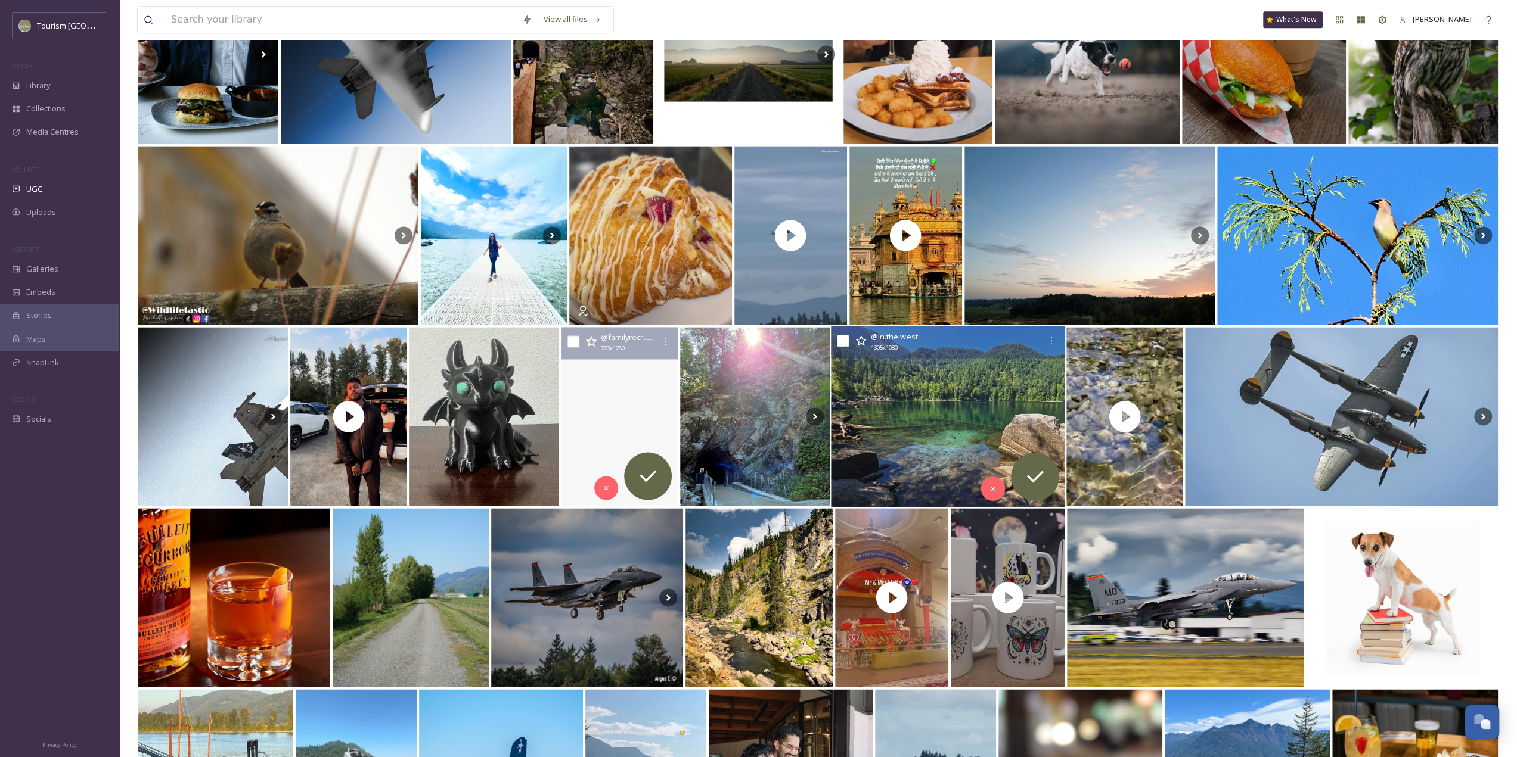
click at [987, 412] on img at bounding box center [948, 417] width 234 height 181
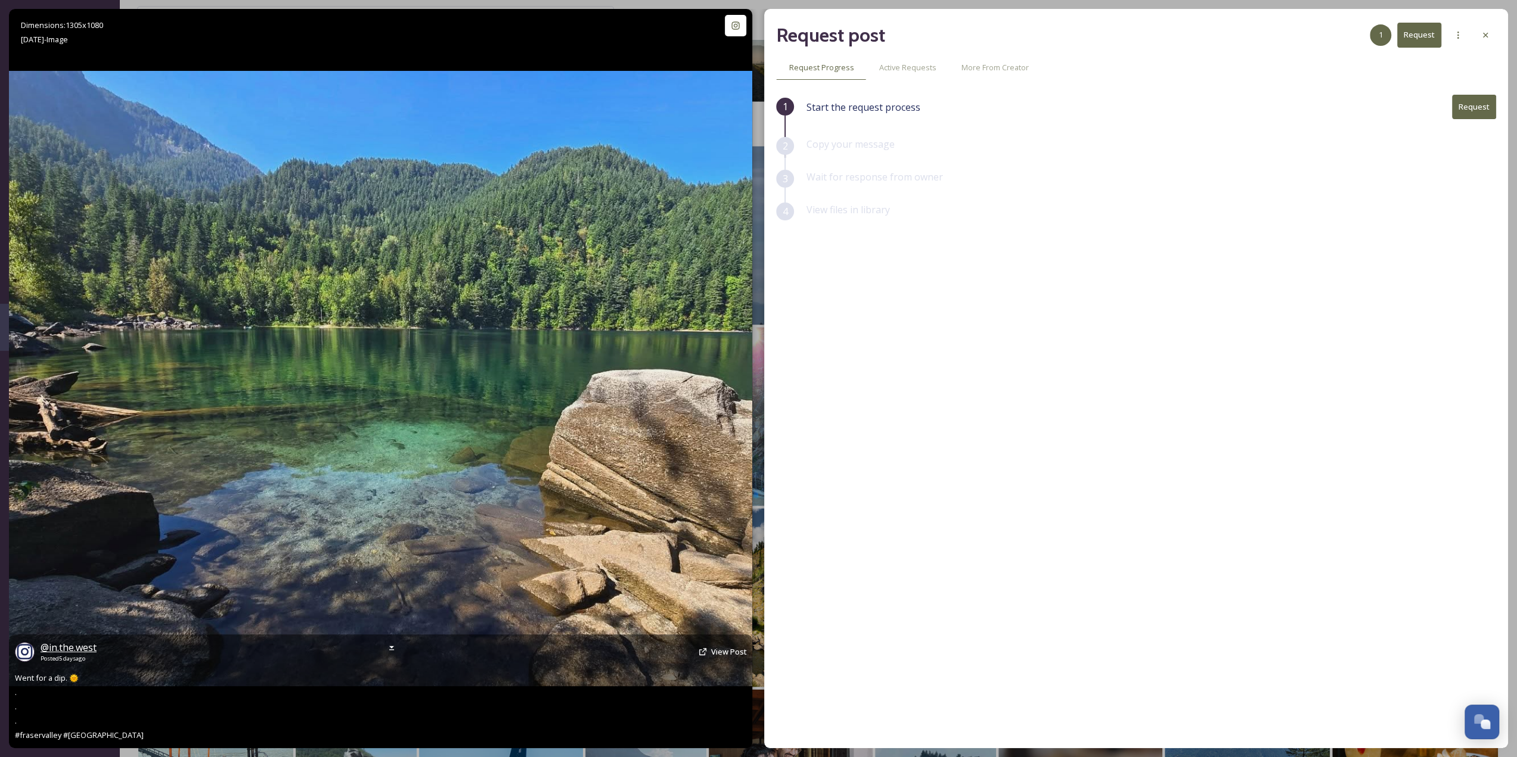
click at [73, 647] on span "@ in.the.west" at bounding box center [69, 647] width 56 height 13
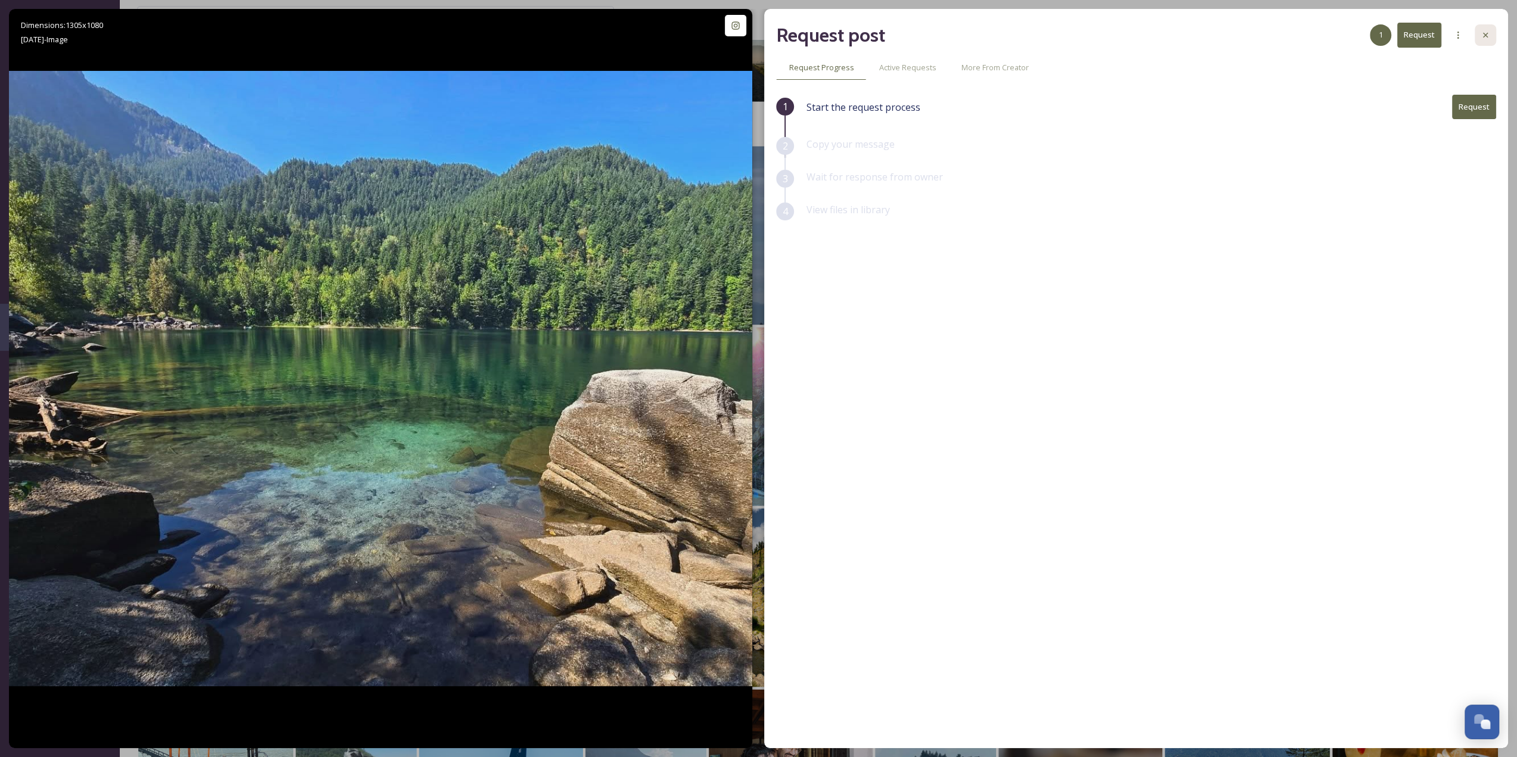
click at [1489, 25] on div at bounding box center [1484, 34] width 21 height 21
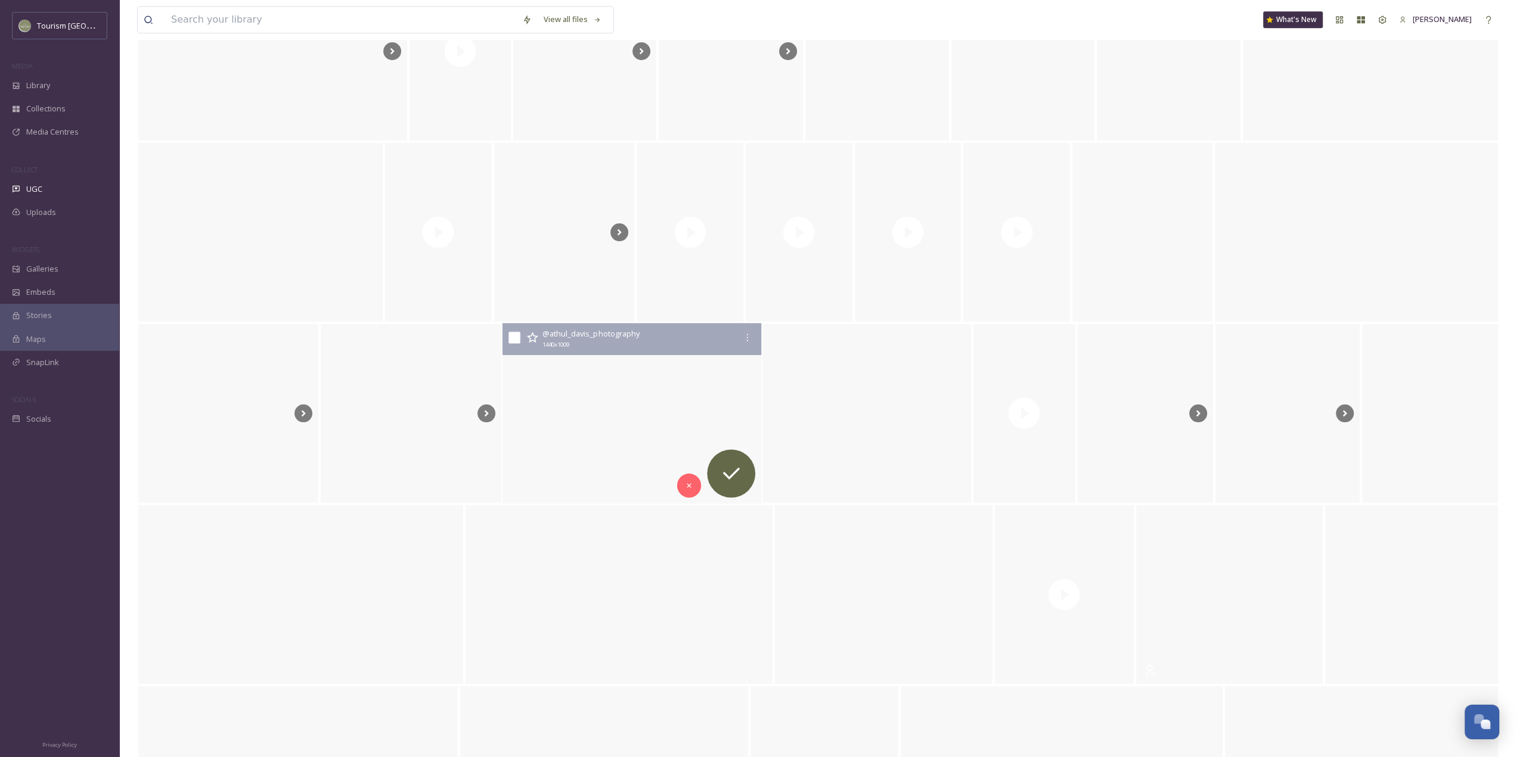
scroll to position [6317, 0]
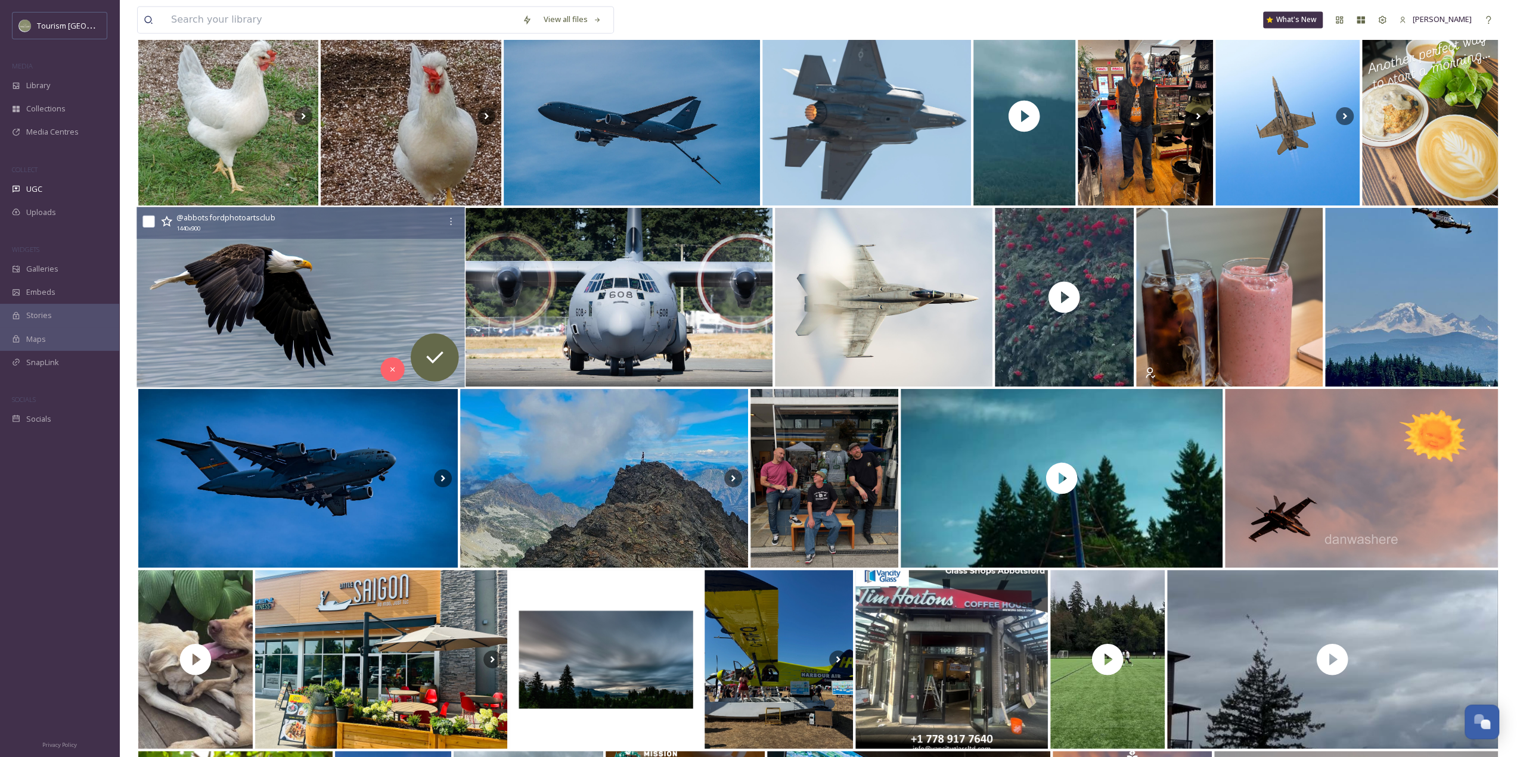
click at [306, 299] on img at bounding box center [300, 297] width 328 height 181
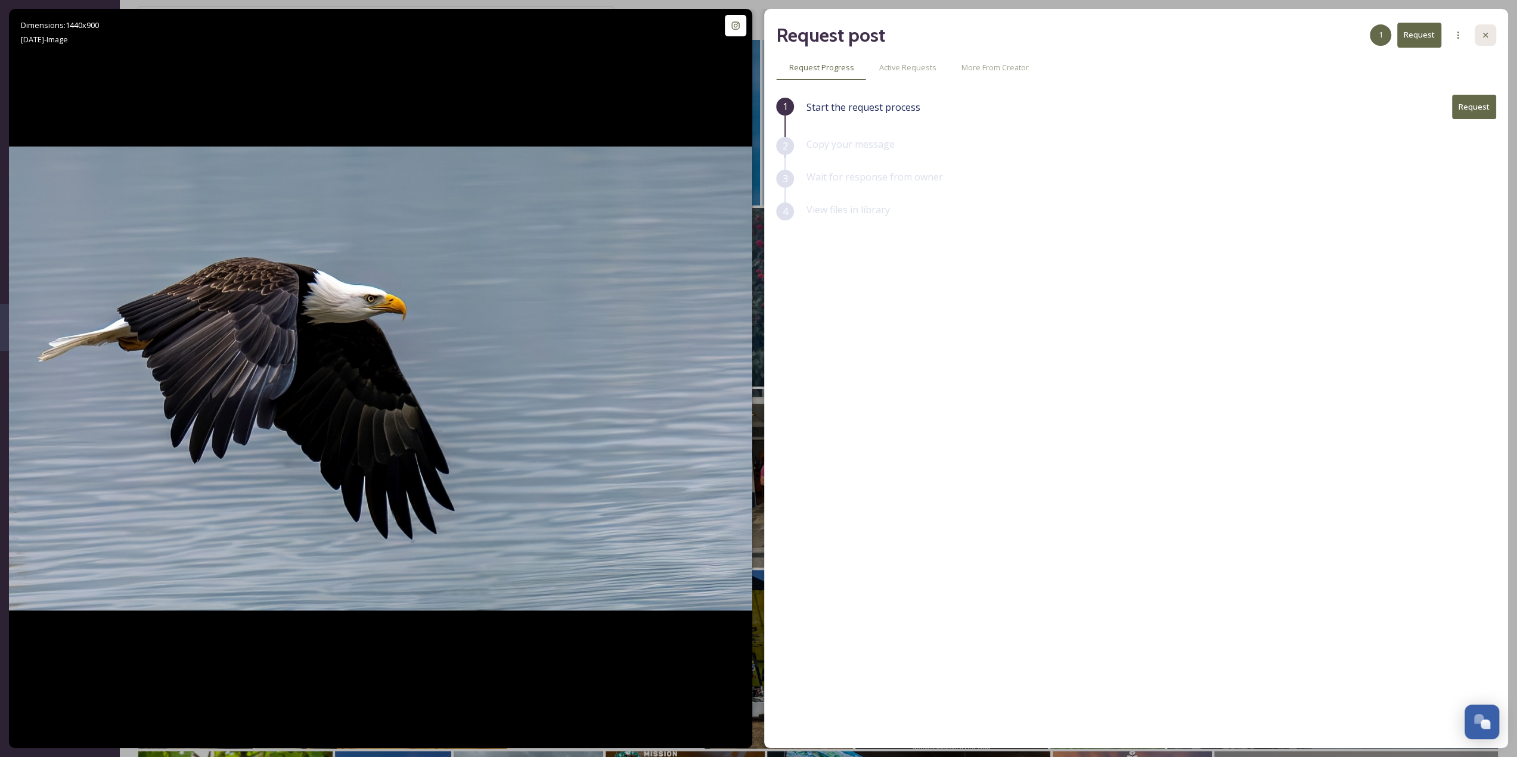
click at [1491, 38] on div at bounding box center [1484, 34] width 21 height 21
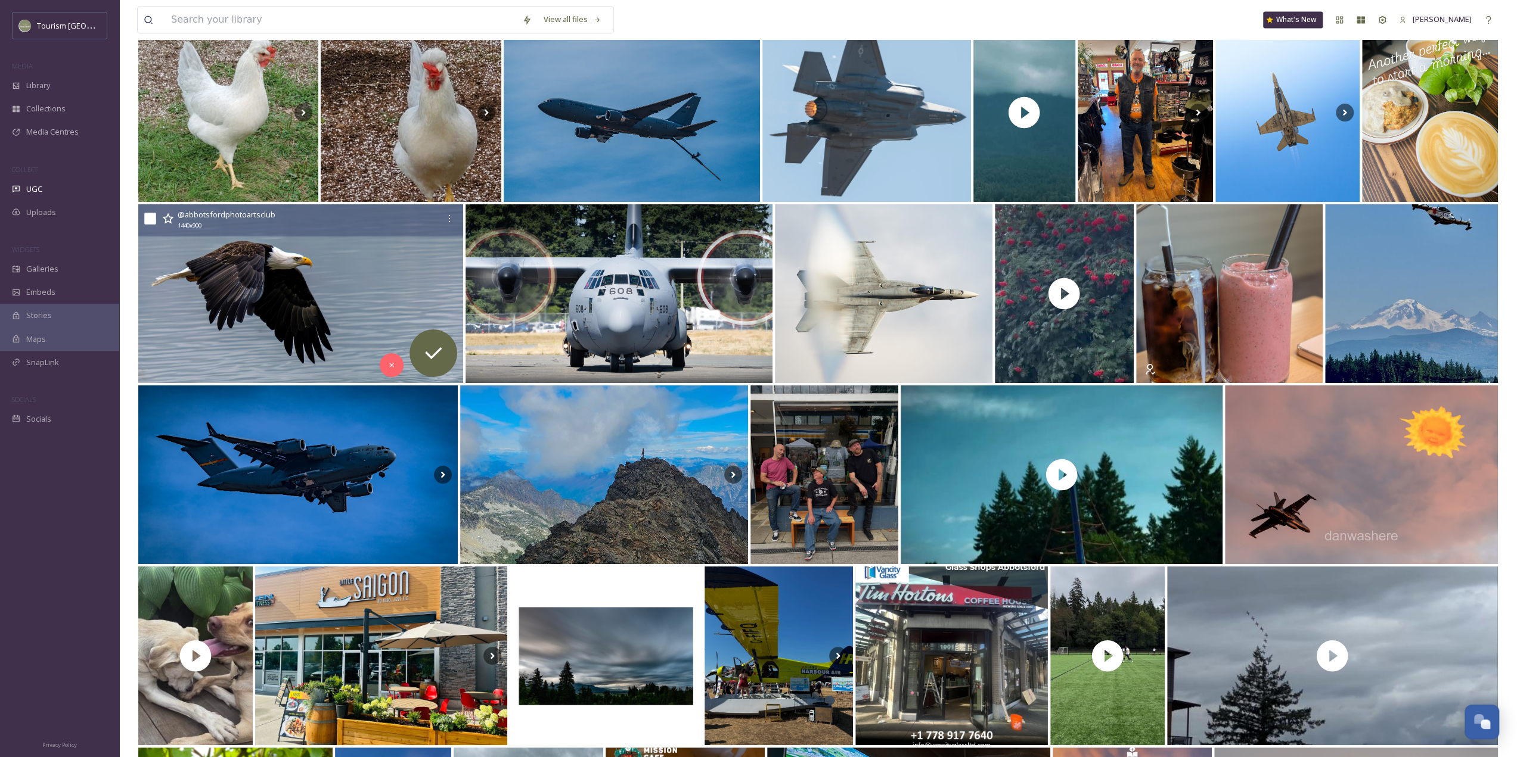
scroll to position [6734, 0]
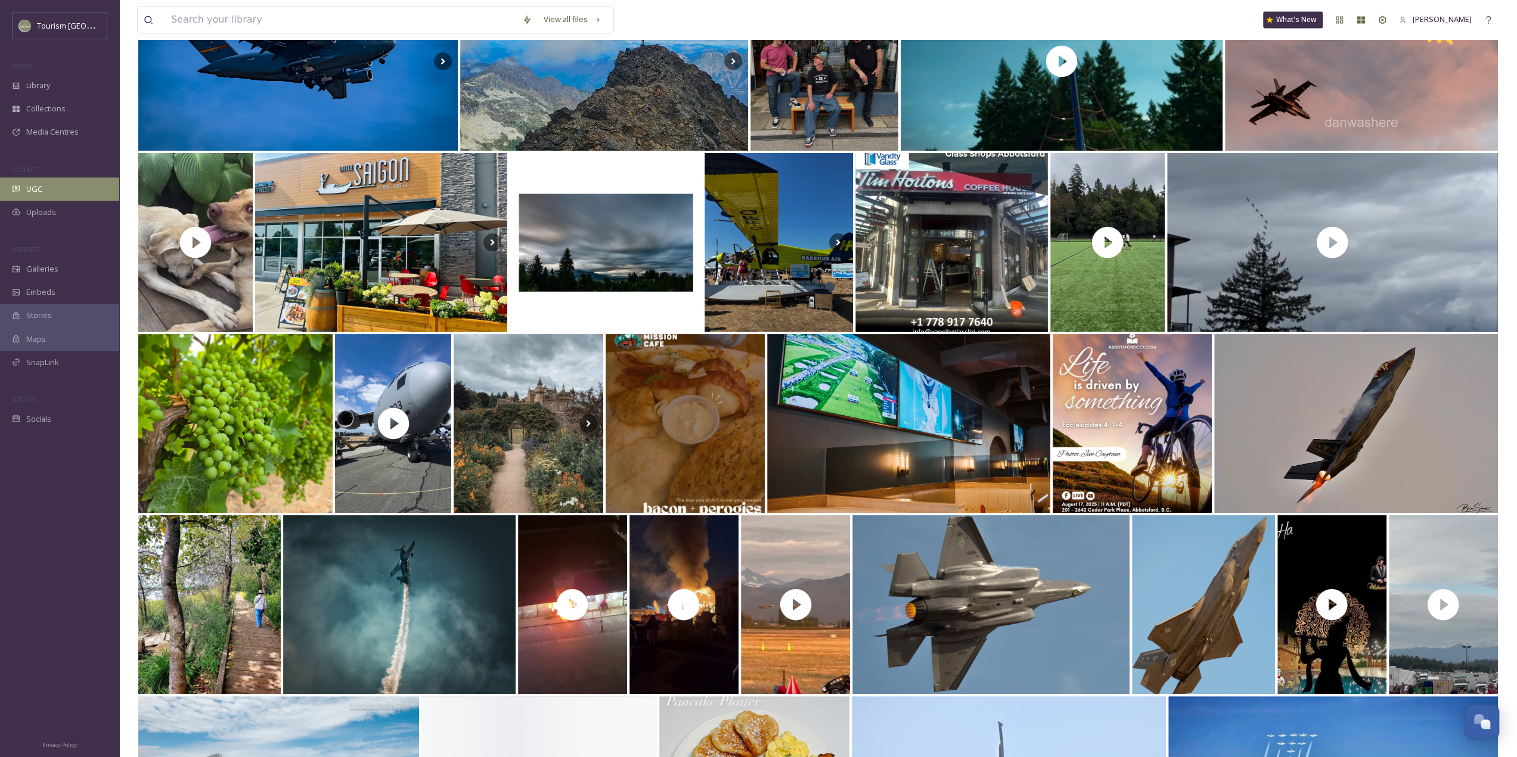
click at [32, 185] on span "UGC" at bounding box center [34, 189] width 16 height 11
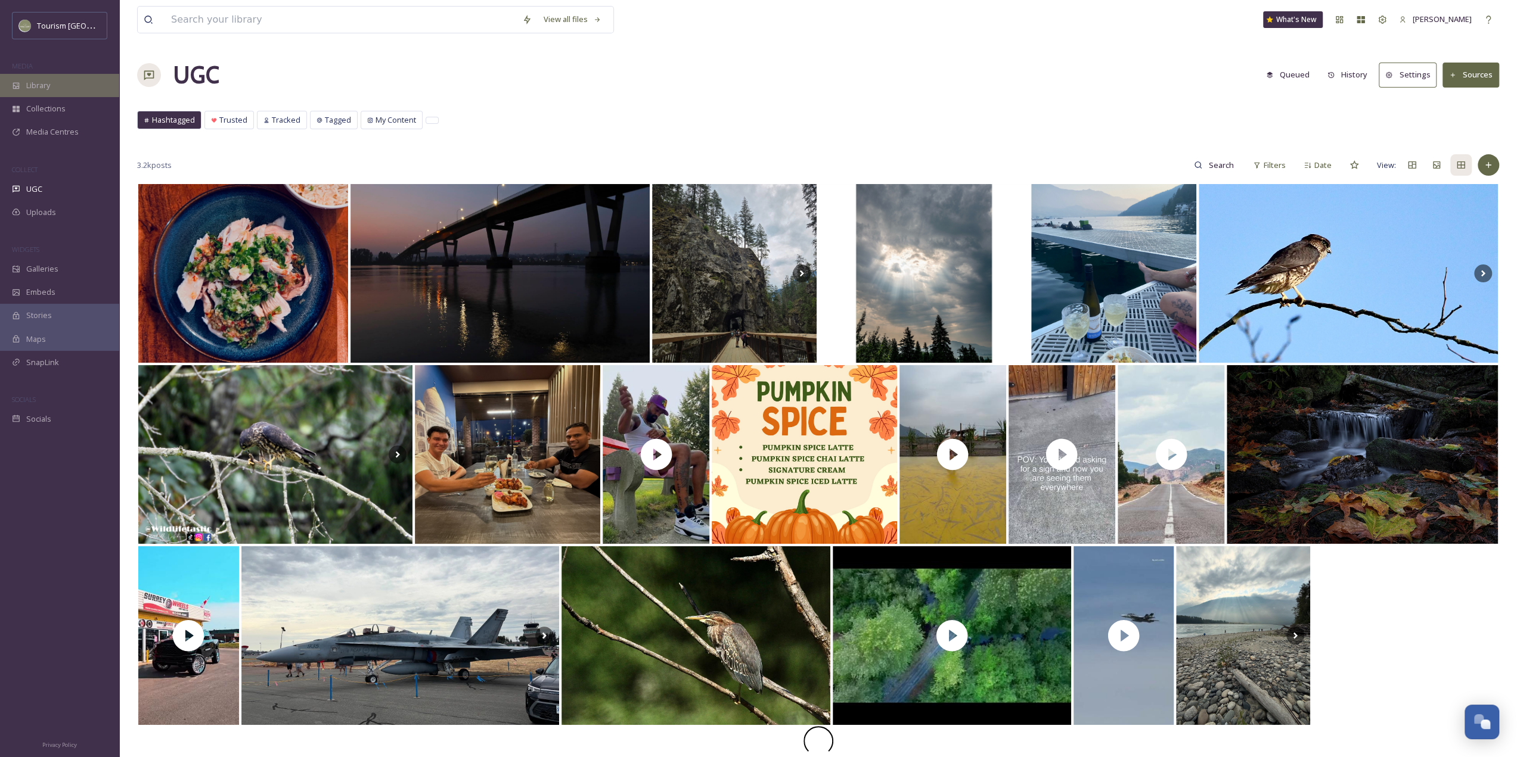
click at [42, 88] on span "Library" at bounding box center [38, 85] width 24 height 11
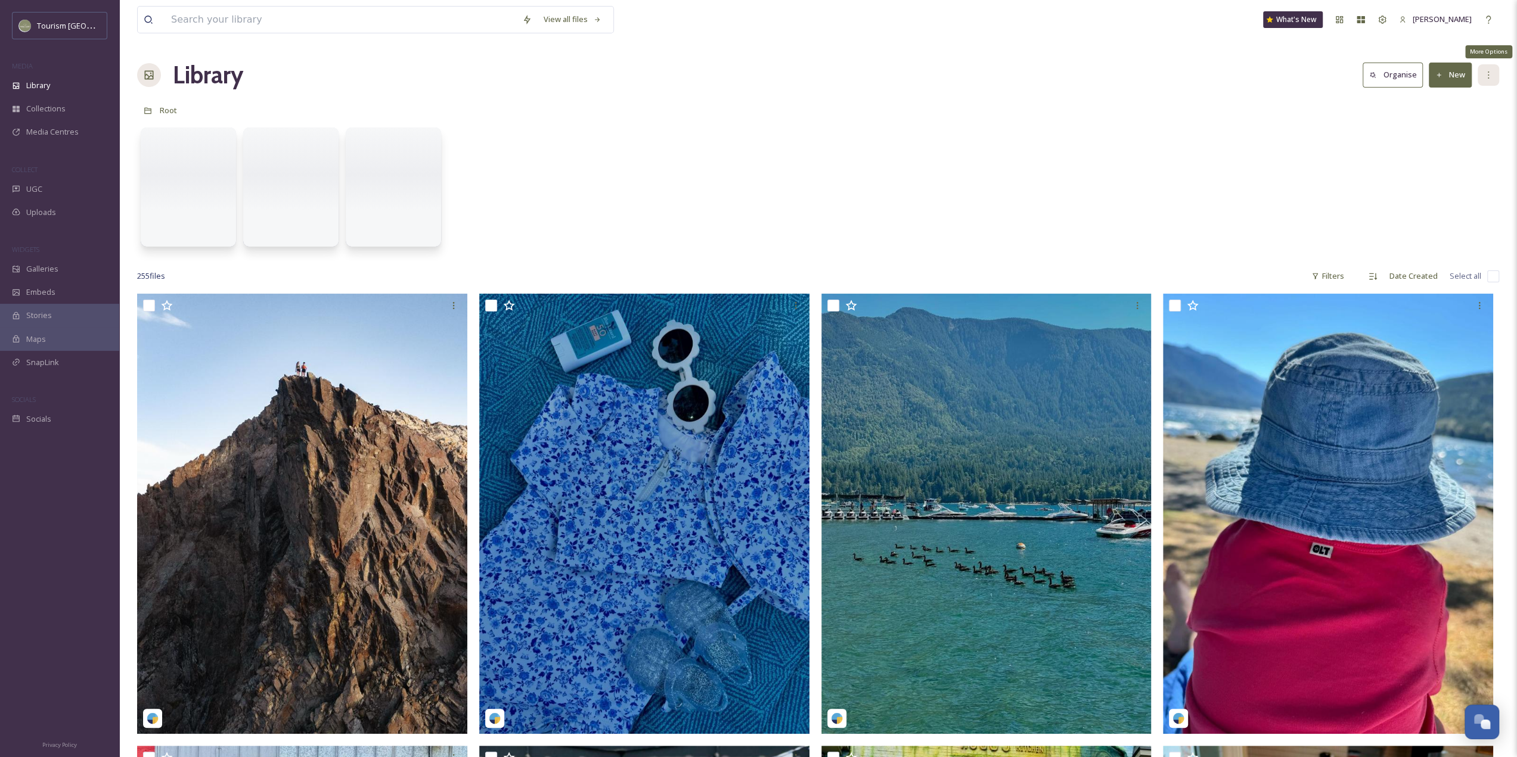
click at [1486, 79] on div "More Options" at bounding box center [1487, 74] width 21 height 21
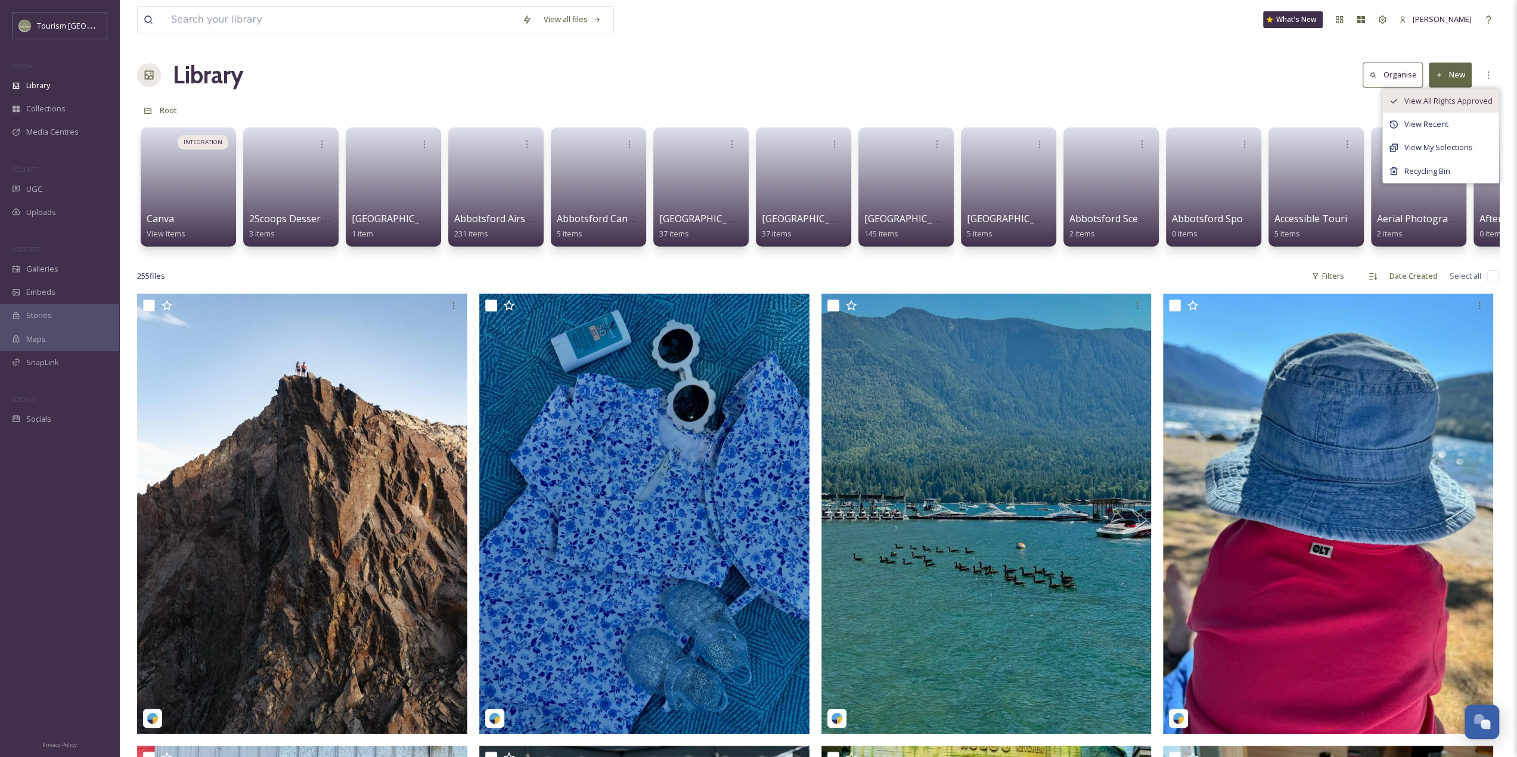
click at [1441, 100] on span "View All Rights Approved" at bounding box center [1448, 100] width 88 height 11
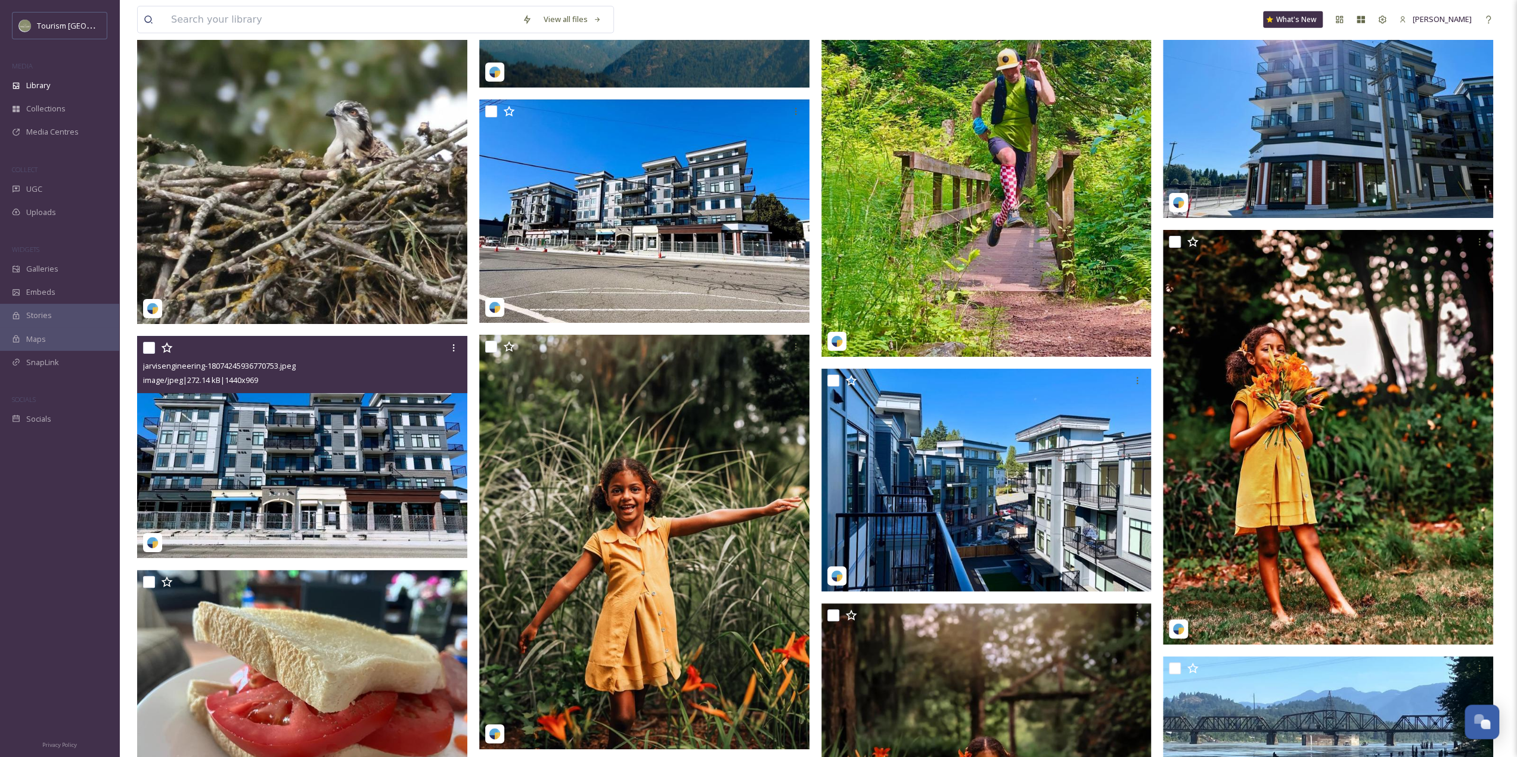
scroll to position [8105, 0]
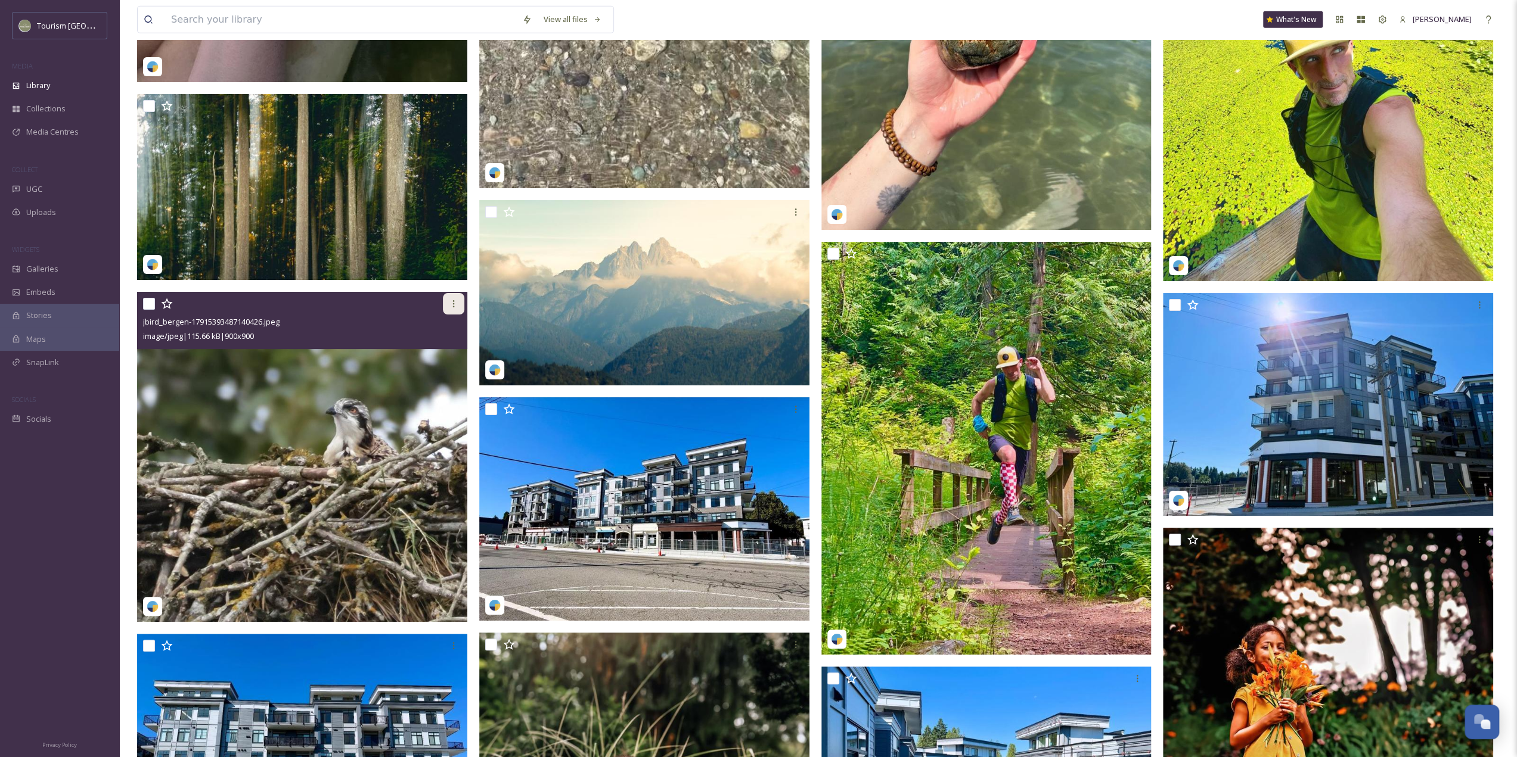
click at [452, 306] on icon at bounding box center [454, 304] width 10 height 10
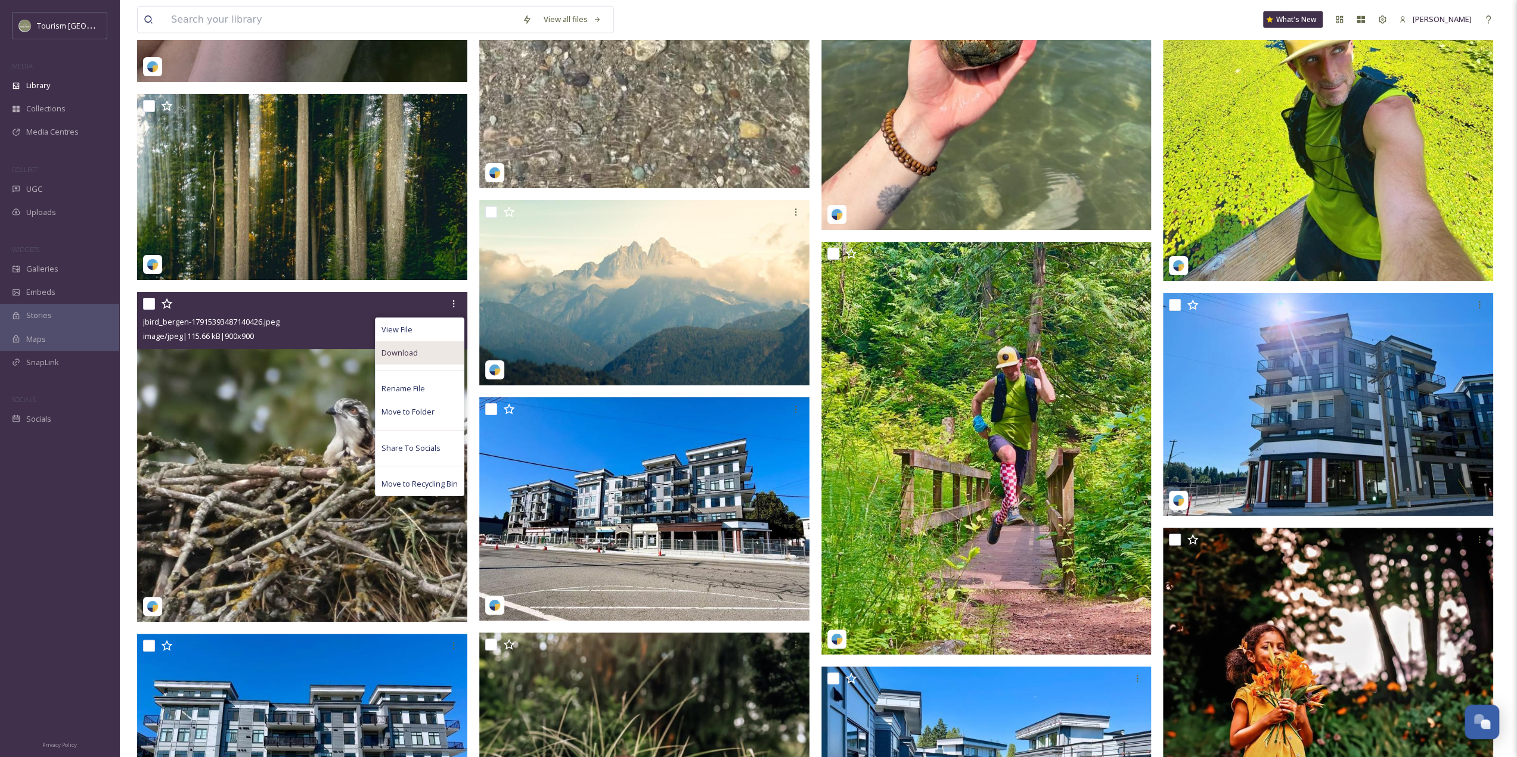
click at [420, 355] on div "Download" at bounding box center [419, 352] width 88 height 23
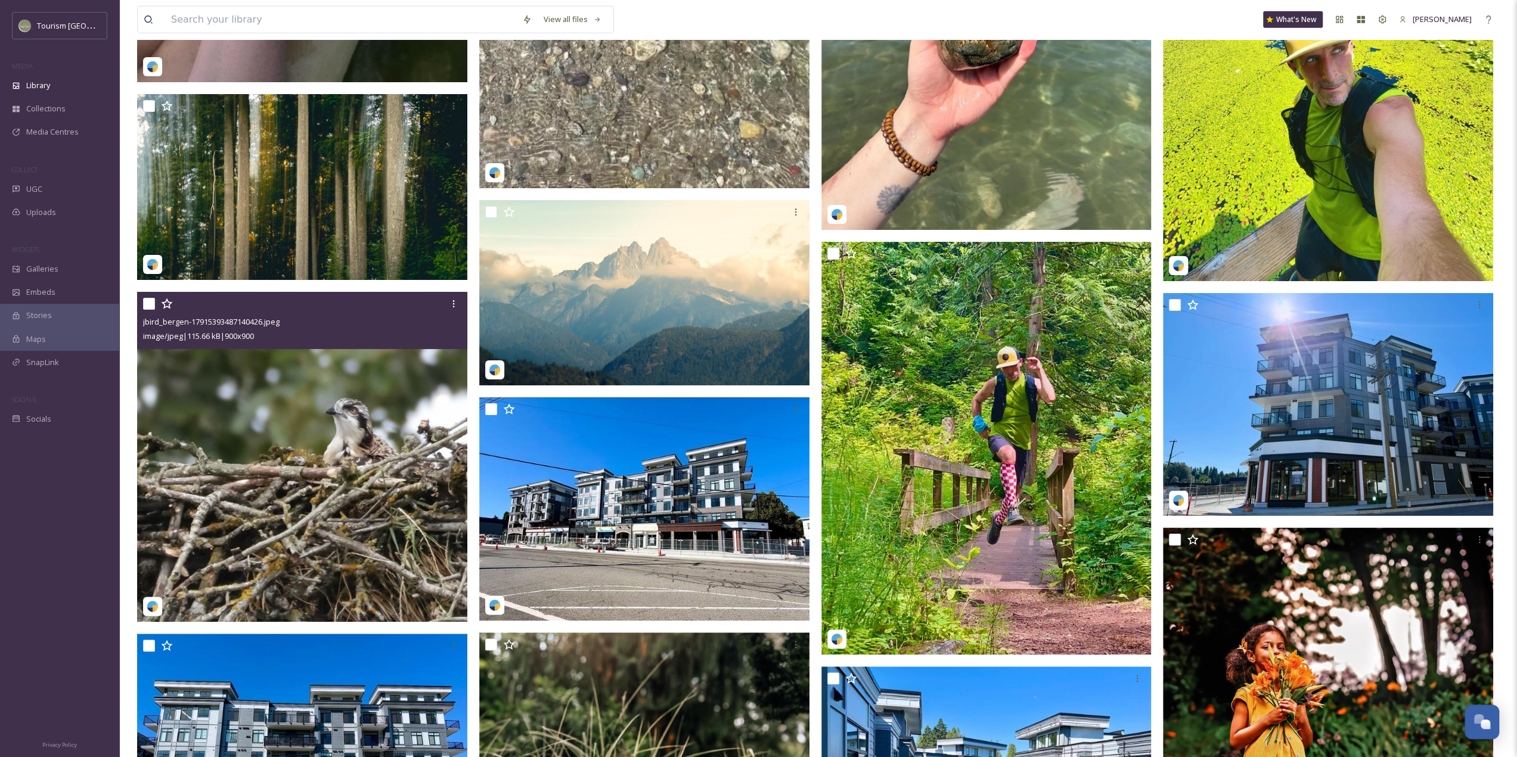
click at [365, 427] on img at bounding box center [302, 457] width 330 height 330
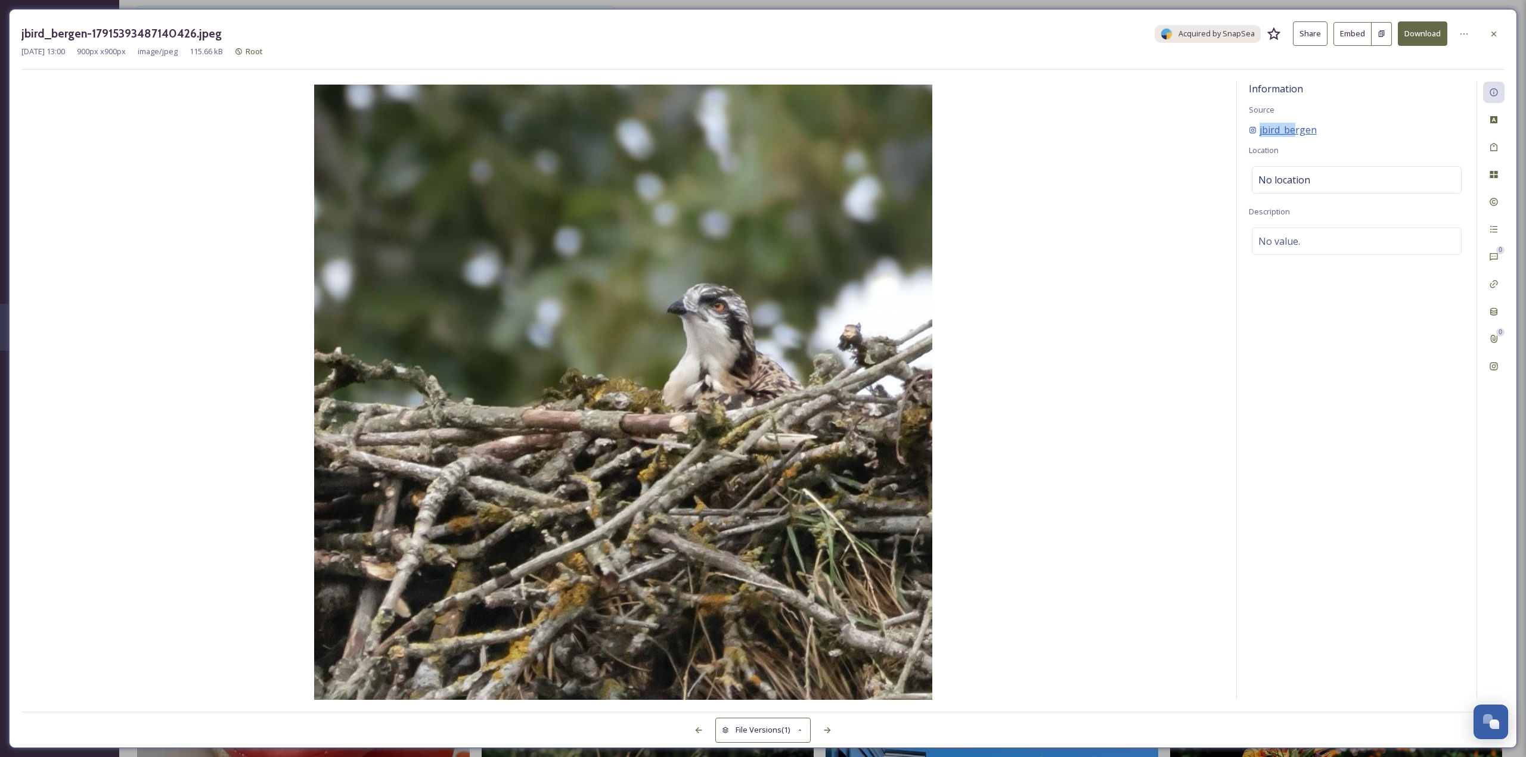
drag, startPoint x: 1317, startPoint y: 120, endPoint x: 1297, endPoint y: 126, distance: 21.1
click at [1297, 126] on div "Information Source jbird_bergen Location No location Description No value." at bounding box center [1357, 391] width 240 height 618
drag, startPoint x: 1310, startPoint y: 129, endPoint x: 1258, endPoint y: 122, distance: 52.3
click at [1258, 123] on div "jbird_bergen" at bounding box center [1357, 130] width 216 height 14
copy span "jbird_bergen"
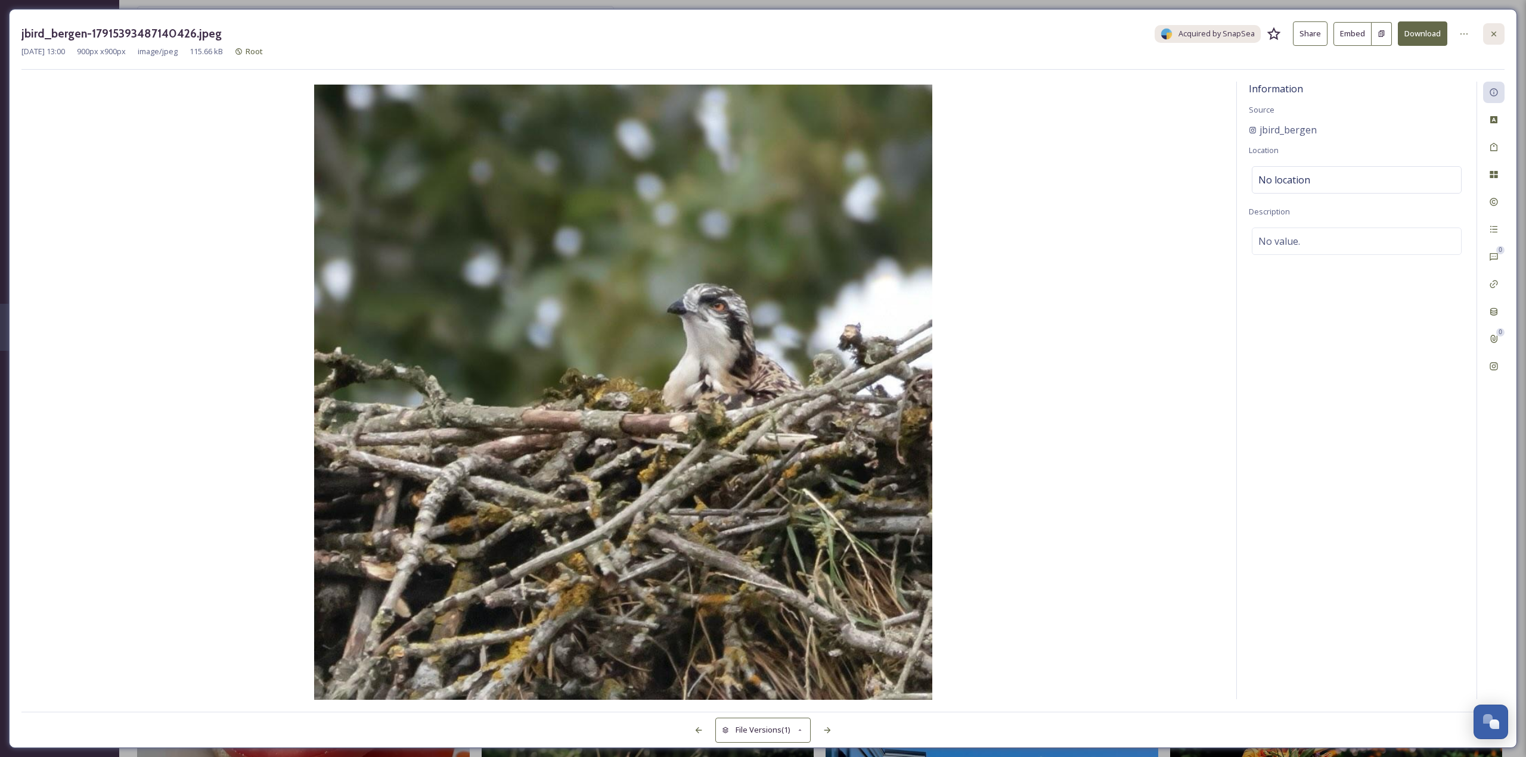
click at [1489, 36] on icon at bounding box center [1494, 34] width 10 height 10
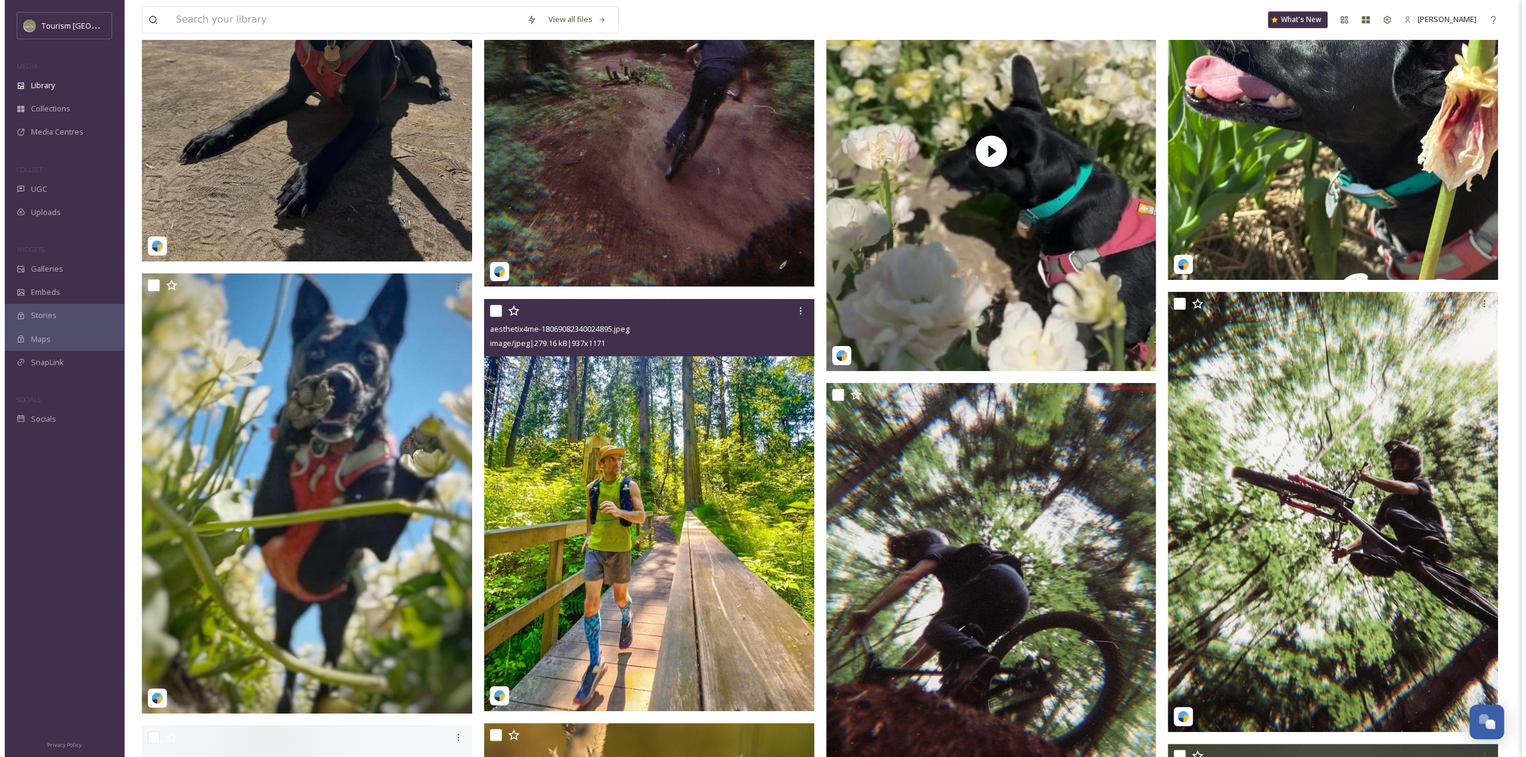
scroll to position [14841, 0]
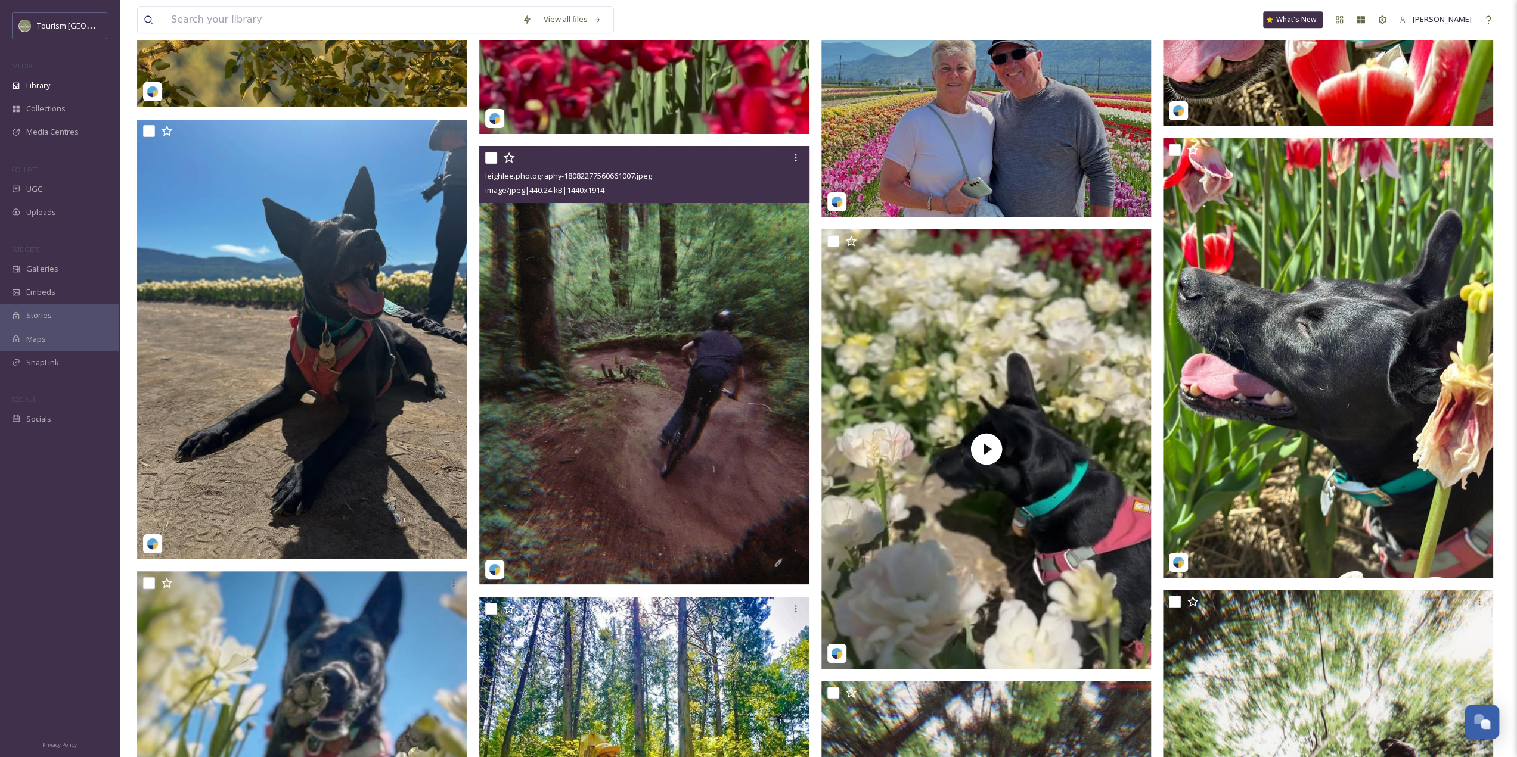
click at [561, 425] on img at bounding box center [644, 365] width 330 height 439
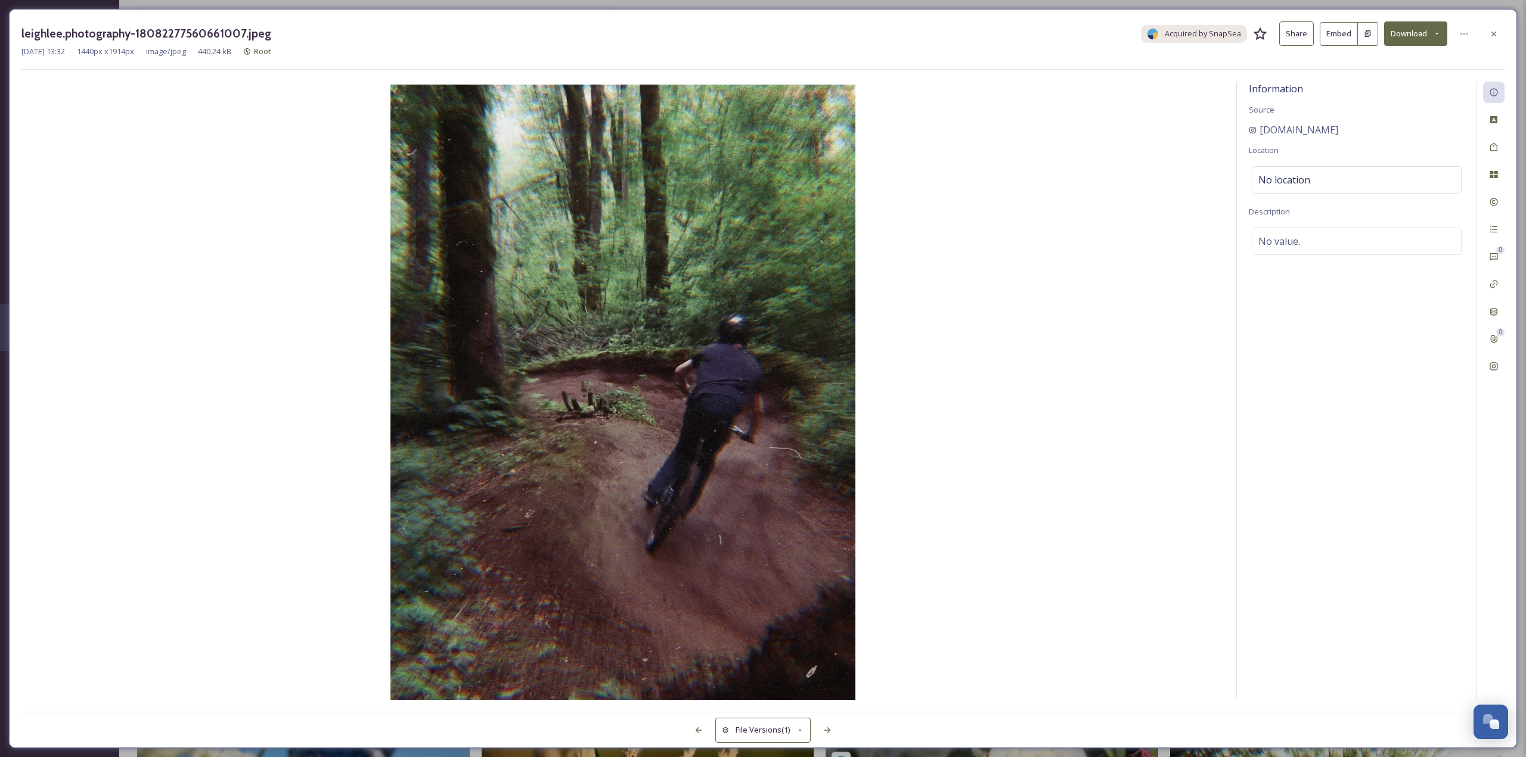
click at [1424, 36] on button "Download" at bounding box center [1415, 33] width 63 height 24
drag, startPoint x: 1368, startPoint y: 131, endPoint x: 1277, endPoint y: 121, distance: 92.3
click at [1277, 121] on div "Information Source [DOMAIN_NAME] Location No location Description No value." at bounding box center [1357, 391] width 240 height 618
copy div "[DOMAIN_NAME]"
click at [1398, 33] on button "Download" at bounding box center [1415, 33] width 63 height 24
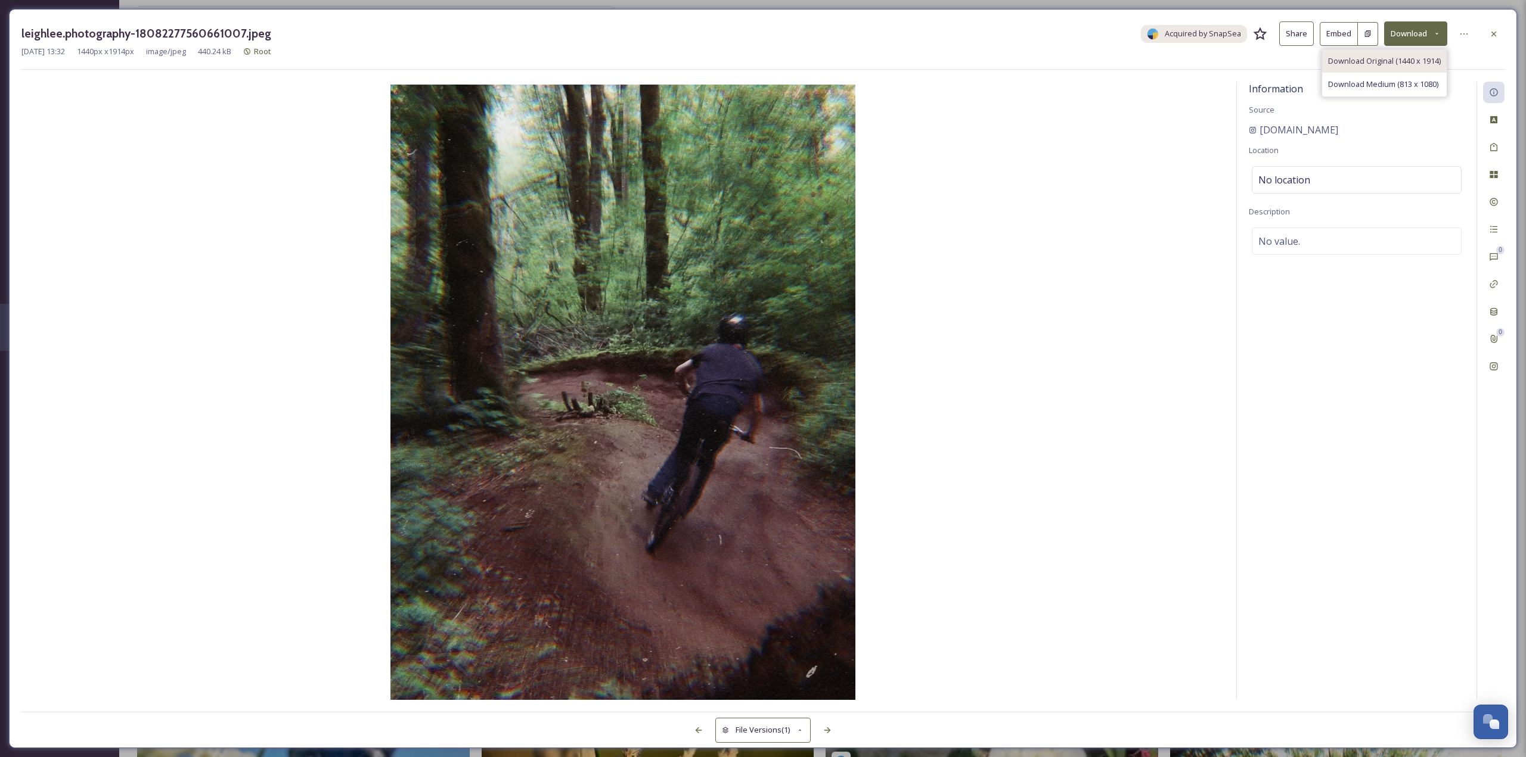
click at [1392, 67] on div "Download Original (1440 x 1914)" at bounding box center [1384, 60] width 125 height 23
